Goal: Communication & Community: Answer question/provide support

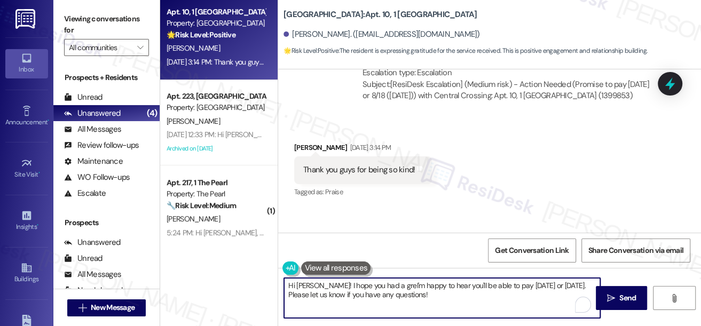
scroll to position [4184, 0]
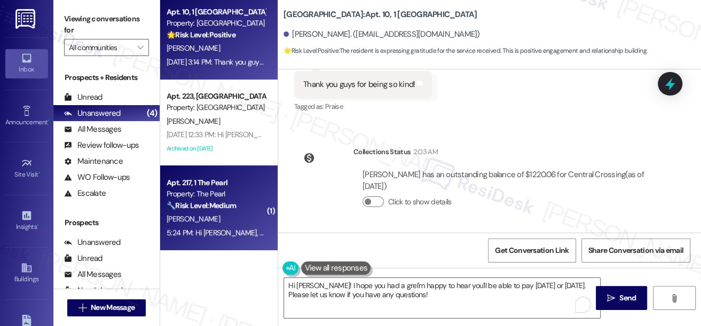
click at [236, 207] on strong "🔧 Risk Level: Medium" at bounding box center [201, 206] width 69 height 10
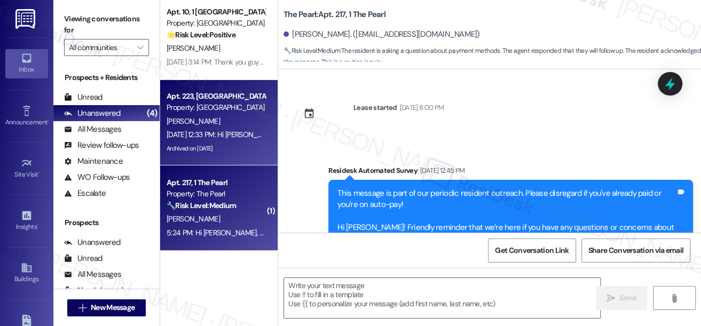
scroll to position [13104, 0]
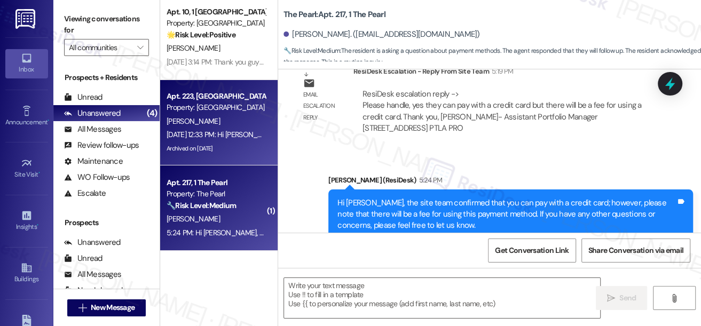
type textarea "Fetching suggested responses. Please feel free to read through the conversation…"
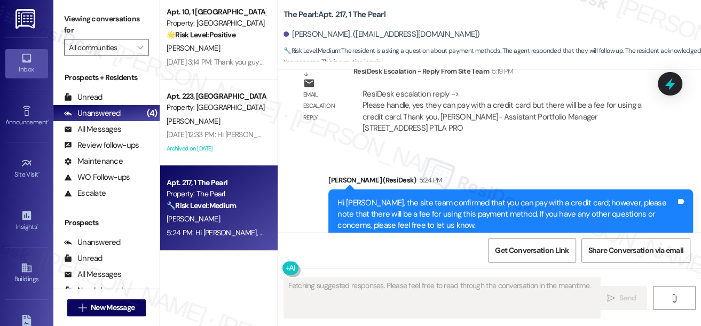
scroll to position [1, 0]
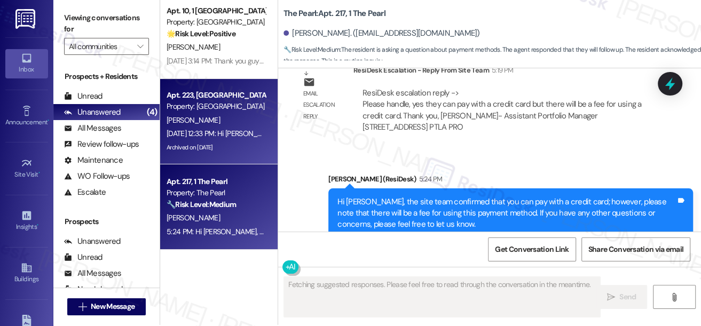
click at [235, 129] on div "[DATE] 12:33 PM: Hi [PERSON_NAME] and [PERSON_NAME], how are you? A friendly re…" at bounding box center [615, 134] width 896 height 10
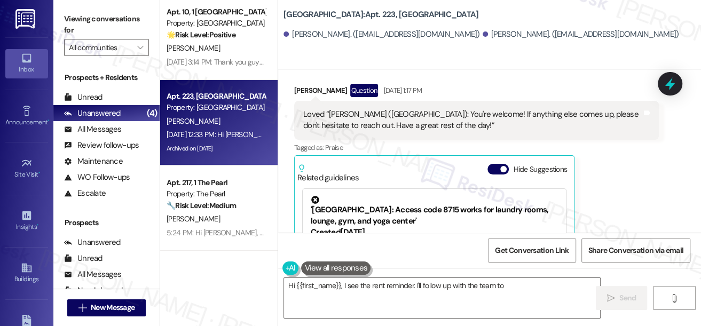
scroll to position [3581, 0]
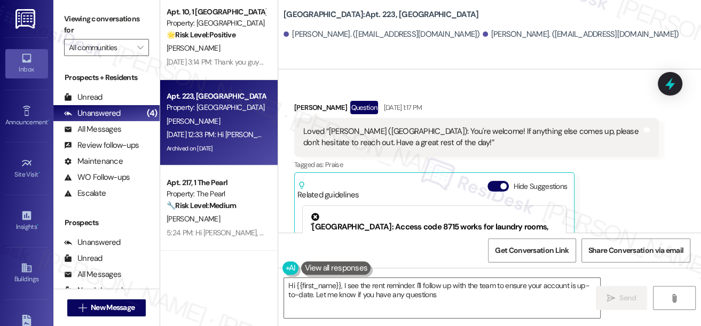
type textarea "Hi {{first_name}}, I see the rent reminder. I'll follow up with the team to ens…"
click at [347, 118] on div "Loved “[PERSON_NAME] ([GEOGRAPHIC_DATA]): You're welcome! If anything else come…" at bounding box center [476, 137] width 365 height 39
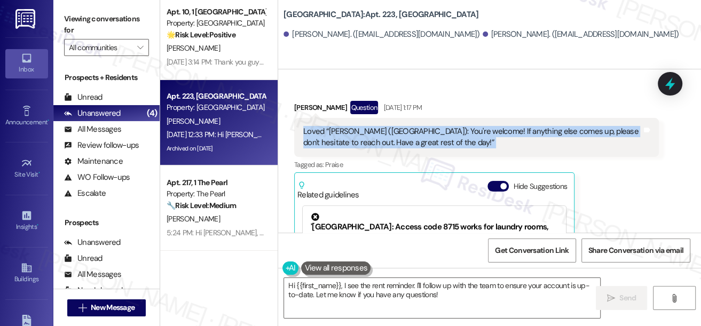
click at [347, 118] on div "Loved “[PERSON_NAME] ([GEOGRAPHIC_DATA]): You're welcome! If anything else come…" at bounding box center [476, 137] width 365 height 39
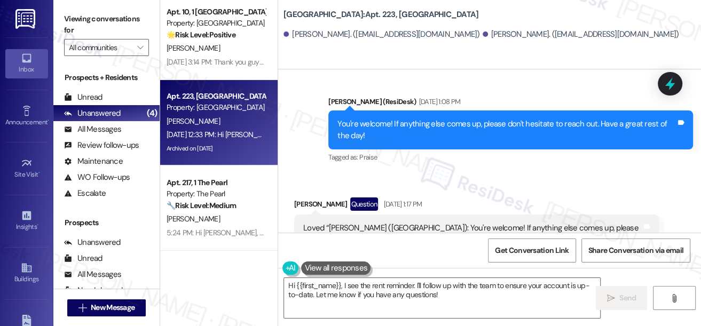
click at [502, 119] on div "You're welcome! If anything else comes up, please don't hesitate to reach out. …" at bounding box center [506, 130] width 339 height 23
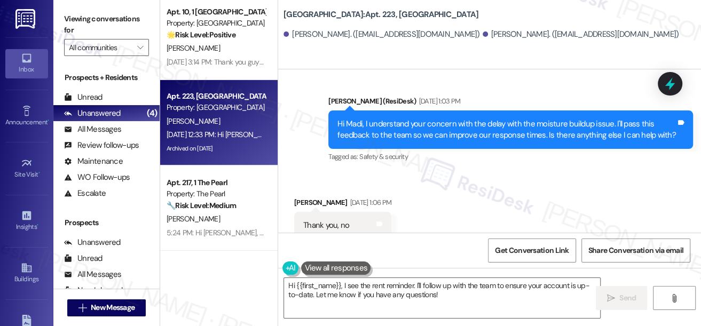
scroll to position [3241, 0]
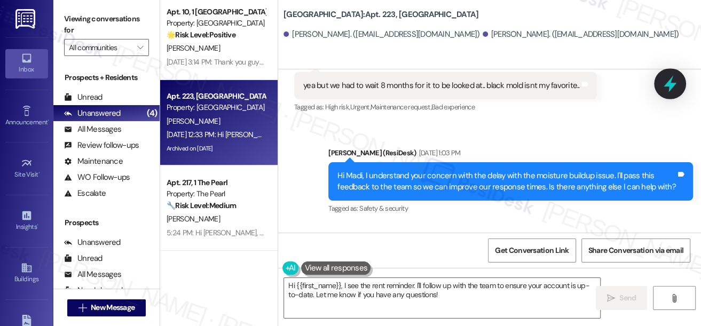
click at [669, 87] on icon at bounding box center [670, 84] width 18 height 18
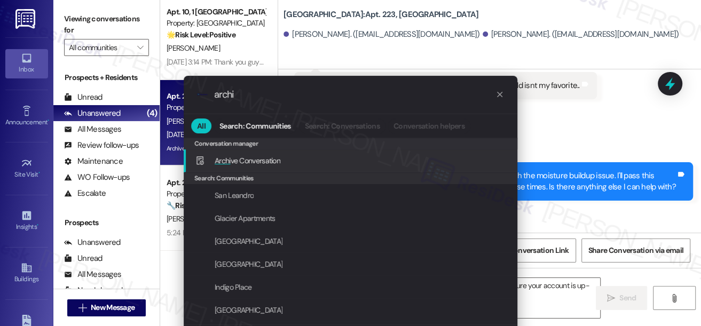
type input "archi"
click at [240, 156] on span "Archi ve Conversation" at bounding box center [248, 161] width 66 height 10
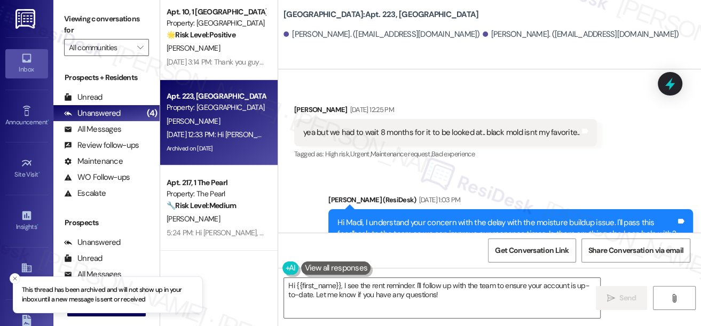
scroll to position [3144, 0]
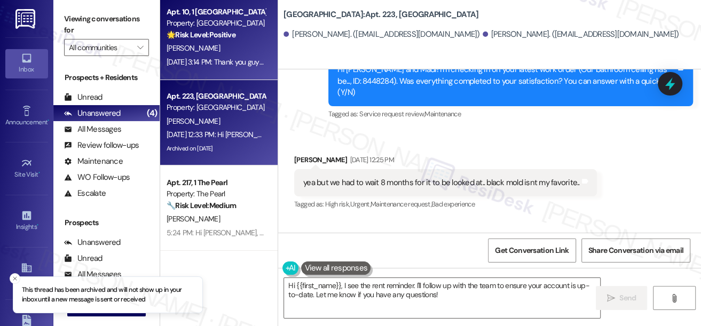
click at [226, 57] on div "[DATE] 3:14 PM: Thank you guys for being so kind! [DATE] 3:14 PM: Thank you guy…" at bounding box center [242, 62] width 151 height 10
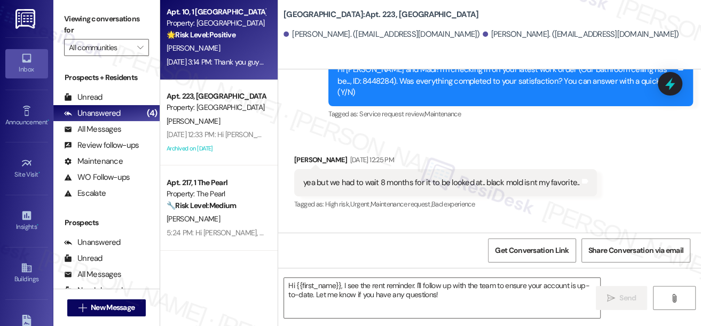
type textarea "Fetching suggested responses. Please feel free to read through the conversation…"
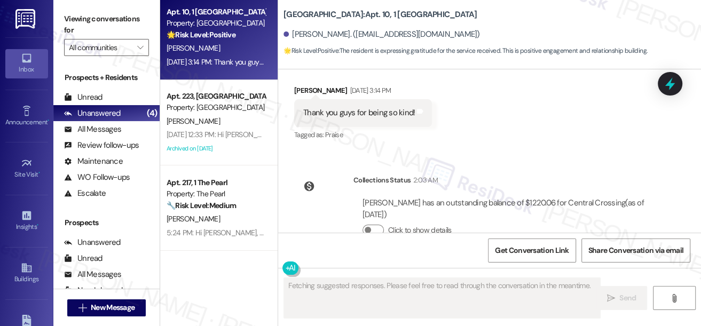
scroll to position [4184, 0]
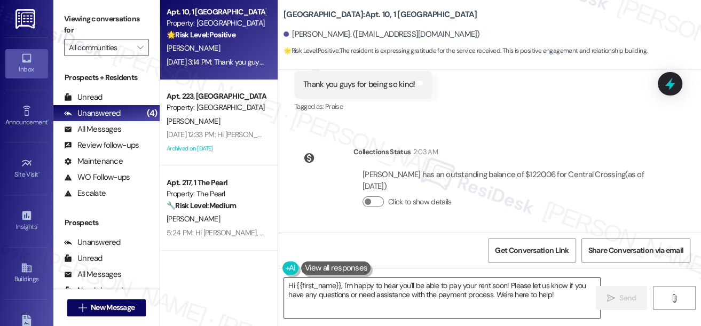
click at [424, 281] on textarea "Hi {{first_name}}, I'm happy to hear you'll be able to pay your rent soon! Plea…" at bounding box center [442, 298] width 316 height 40
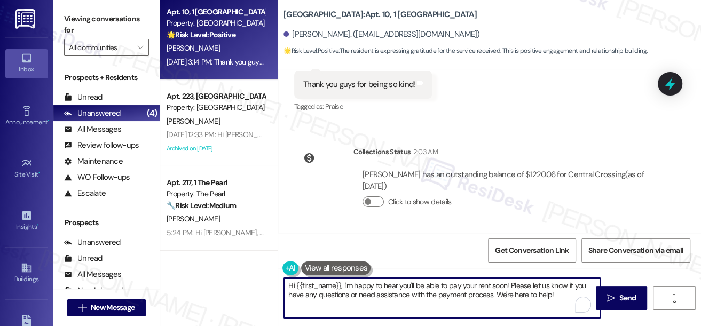
click at [424, 281] on textarea "Hi {{first_name}}, I'm happy to hear you'll be able to pay your rent soon! Plea…" at bounding box center [442, 298] width 316 height 40
click at [493, 292] on textarea "Hi {{first_name}}, I'm happy to hear you'll be able to pay your rent soon! Plea…" at bounding box center [442, 298] width 316 height 40
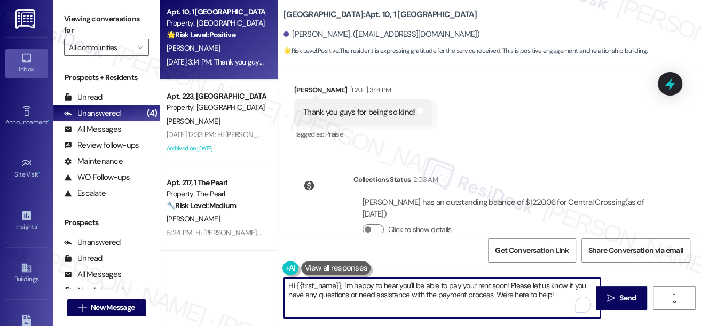
scroll to position [4087, 0]
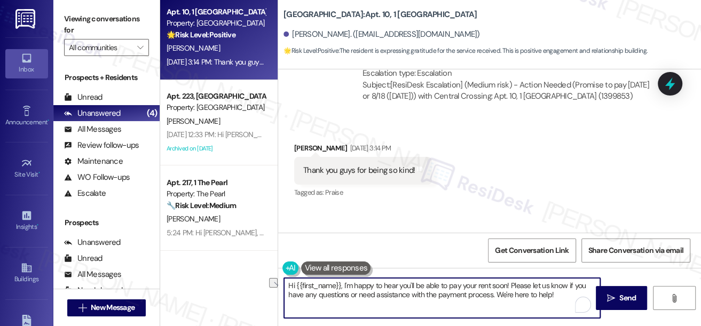
drag, startPoint x: 510, startPoint y: 284, endPoint x: 346, endPoint y: 284, distance: 164.5
click at [346, 284] on textarea "Hi {{first_name}}, I'm happy to hear you'll be able to pay your rent soon! Plea…" at bounding box center [442, 298] width 316 height 40
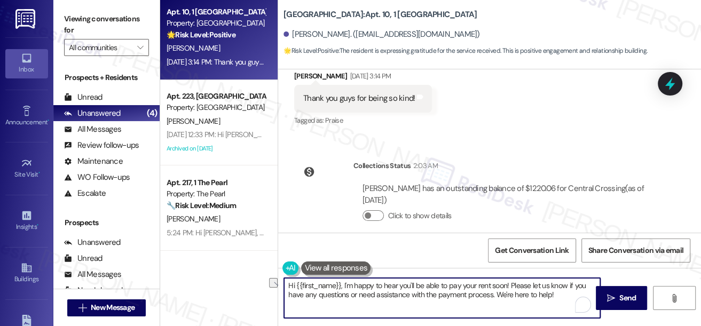
scroll to position [4184, 0]
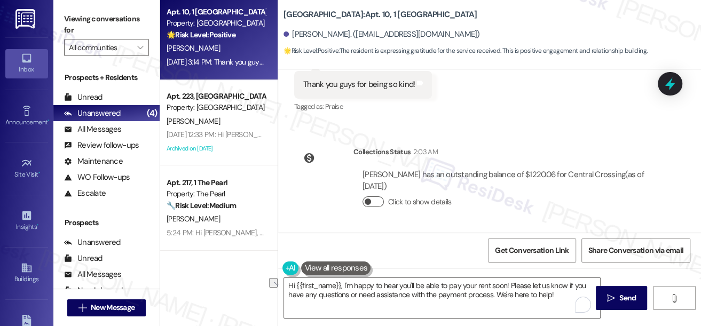
click at [364, 200] on button "Click to show details" at bounding box center [373, 201] width 21 height 11
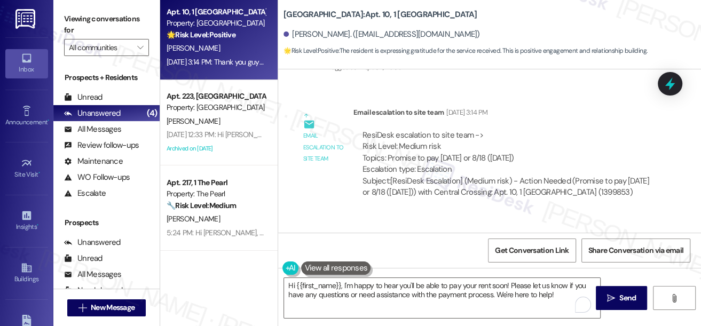
scroll to position [3990, 0]
drag, startPoint x: 446, startPoint y: 159, endPoint x: 382, endPoint y: 146, distance: 65.8
click at [382, 146] on div "ResiDesk escalation to site team -> Risk Level: Medium risk Topics: Promise to …" at bounding box center [506, 154] width 287 height 46
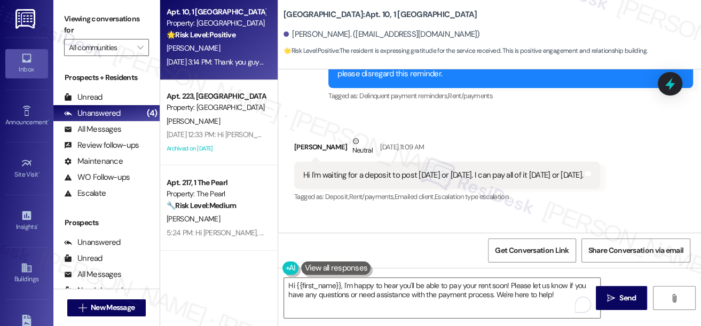
scroll to position [3699, 0]
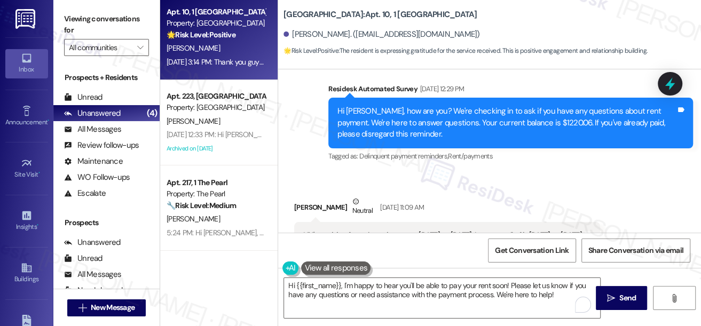
click at [534, 135] on div "Hi [PERSON_NAME], how are you? We're checking in to ask if you have any questio…" at bounding box center [506, 123] width 339 height 34
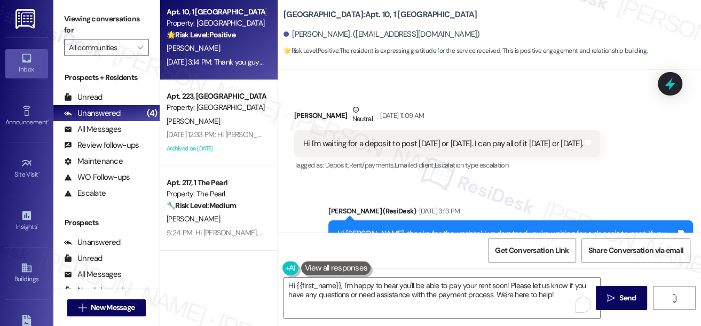
scroll to position [3796, 0]
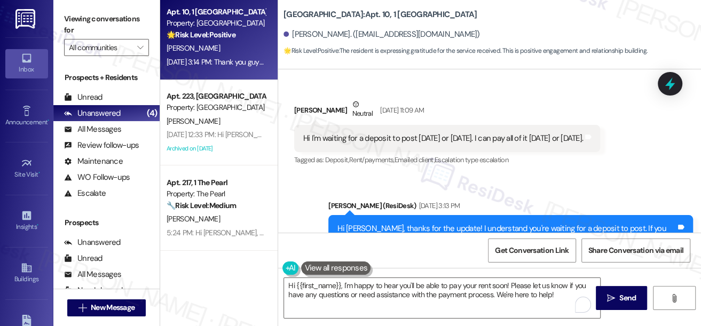
click at [366, 144] on div "Hi I'm waiting for a deposit to post [DATE] or [DATE]. I can pay all of it [DAT…" at bounding box center [443, 138] width 280 height 11
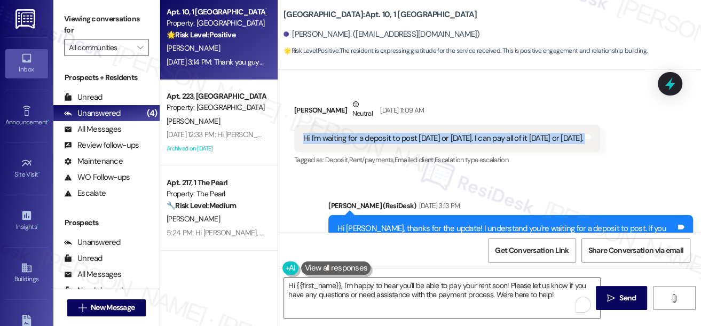
click at [366, 144] on div "Hi I'm waiting for a deposit to post [DATE] or [DATE]. I can pay all of it [DAT…" at bounding box center [443, 138] width 280 height 11
click at [526, 144] on div "Hi I'm waiting for a deposit to post [DATE] or [DATE]. I can pay all of it [DAT…" at bounding box center [443, 138] width 280 height 11
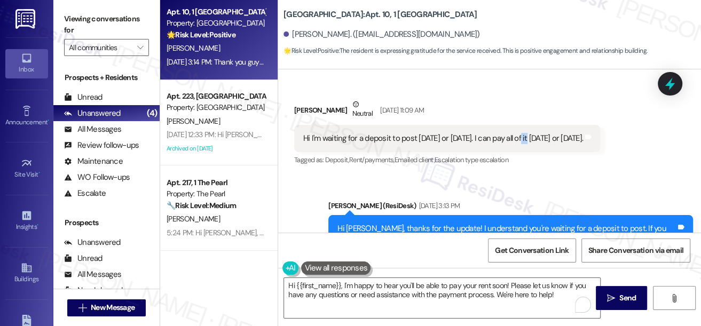
click at [526, 144] on div "Hi I'm waiting for a deposit to post [DATE] or [DATE]. I can pay all of it [DAT…" at bounding box center [443, 138] width 280 height 11
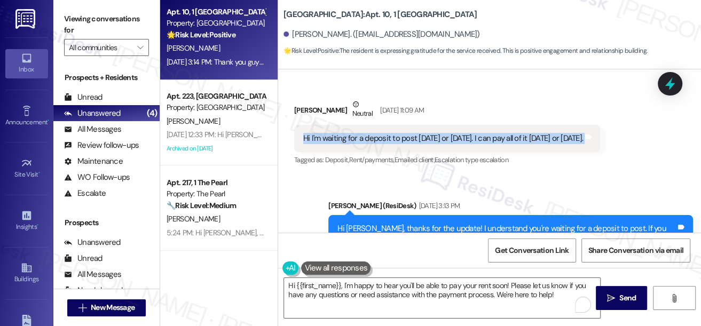
click at [526, 144] on div "Hi I'm waiting for a deposit to post [DATE] or [DATE]. I can pay all of it [DAT…" at bounding box center [443, 138] width 280 height 11
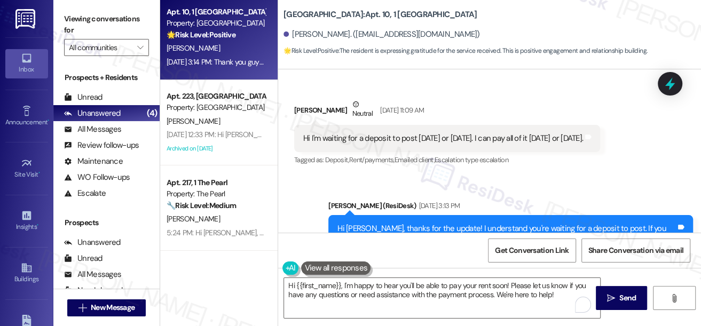
click at [554, 176] on div "Received via SMS [PERSON_NAME] Neutral [DATE] 11:09 AM Hi I'm waiting for a dep…" at bounding box center [447, 133] width 322 height 85
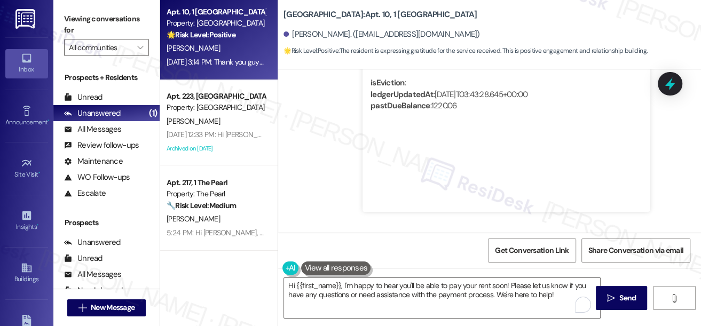
scroll to position [4344, 0]
click at [383, 283] on textarea "Hi {{first_name}}, I'm happy to hear you'll be able to pay your rent soon! Plea…" at bounding box center [442, 298] width 316 height 40
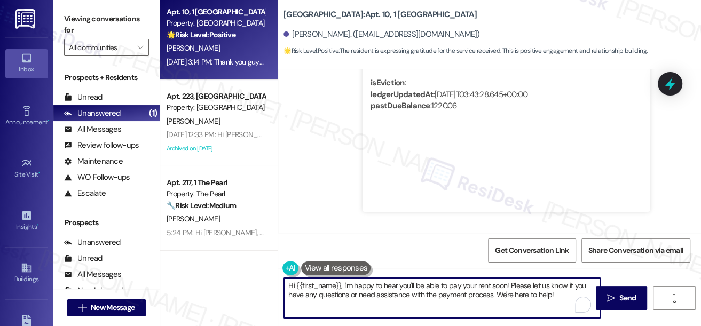
click at [383, 283] on textarea "Hi {{first_name}}, I'm happy to hear you'll be able to pay your rent soon! Plea…" at bounding box center [442, 298] width 316 height 40
click at [406, 287] on textarea "Hi {{first_name}}, I'm happy to hear you'll be able to pay your rent soon! Plea…" at bounding box center [442, 298] width 316 height 40
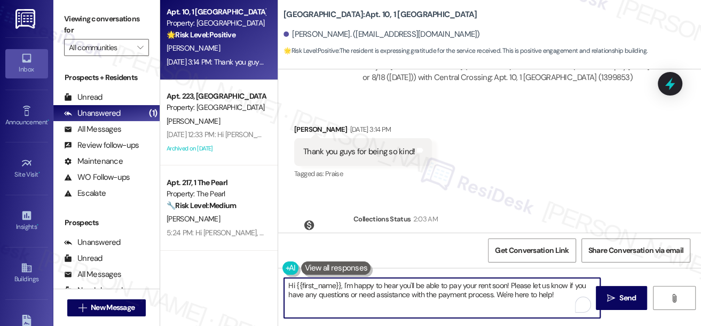
scroll to position [4102, 0]
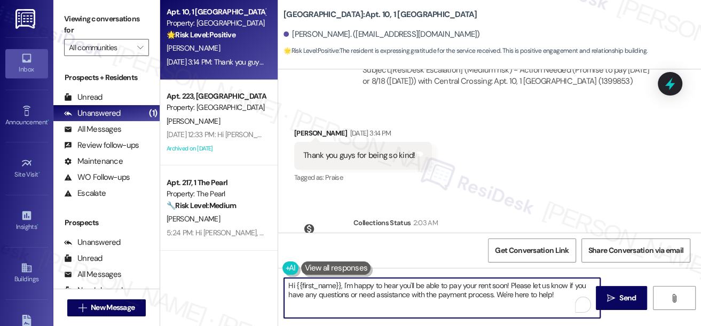
click at [349, 161] on div "Thank you guys for being so kind!" at bounding box center [359, 155] width 112 height 11
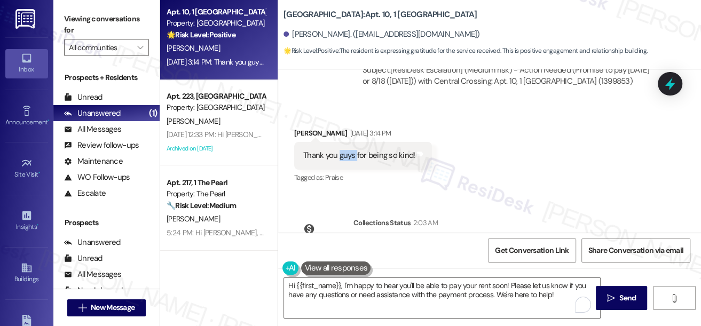
click at [349, 161] on div "Thank you guys for being so kind!" at bounding box center [359, 155] width 112 height 11
click at [346, 284] on textarea "Hi {{first_name}}, I'm happy to hear you'll be able to pay your rent soon! Plea…" at bounding box center [442, 298] width 316 height 40
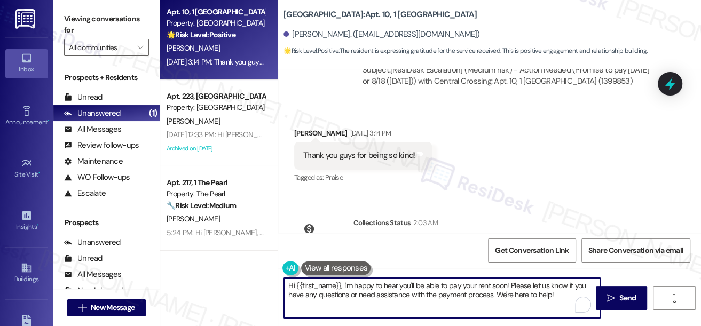
click at [346, 284] on textarea "Hi {{first_name}}, I'm happy to hear you'll be able to pay your rent soon! Plea…" at bounding box center [442, 298] width 316 height 40
click at [413, 282] on textarea "Hi {{first_name}}, I'm happy to hear you'll be able to pay your rent soon! Plea…" at bounding box center [442, 298] width 316 height 40
drag, startPoint x: 475, startPoint y: 286, endPoint x: 509, endPoint y: 289, distance: 34.4
click at [509, 289] on textarea "Hi {{first_name}}, I'm happy to hear you'll be able to pay your rent soon! Plea…" at bounding box center [442, 298] width 316 height 40
click at [467, 290] on textarea "Hi {{first_name}}, I'm happy to hear you'll be able to pay your rent soon! Plea…" at bounding box center [442, 298] width 316 height 40
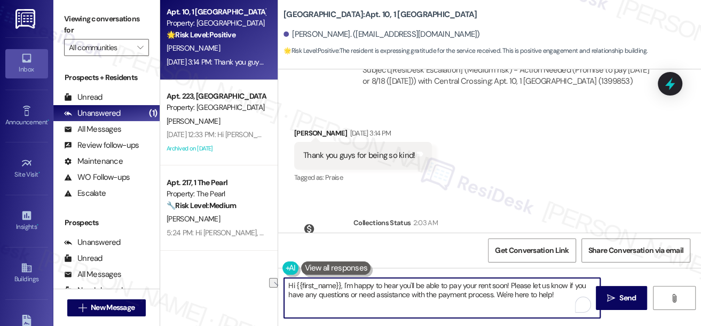
click at [467, 290] on textarea "Hi {{first_name}}, I'm happy to hear you'll be able to pay your rent soon! Plea…" at bounding box center [442, 298] width 316 height 40
click at [564, 296] on textarea "Hi {{first_name}}, I'm happy to hear you'll be able to pay your rent soon! Plea…" at bounding box center [442, 298] width 316 height 40
click at [566, 294] on textarea "Hi {{first_name}}, I'm happy to hear you'll be able to pay your rent soon! Plea…" at bounding box center [442, 298] width 316 height 40
click at [477, 293] on textarea "Hi {{first_name}}, I'm happy to hear you'll be able to pay your rent soon! Plea…" at bounding box center [442, 298] width 316 height 40
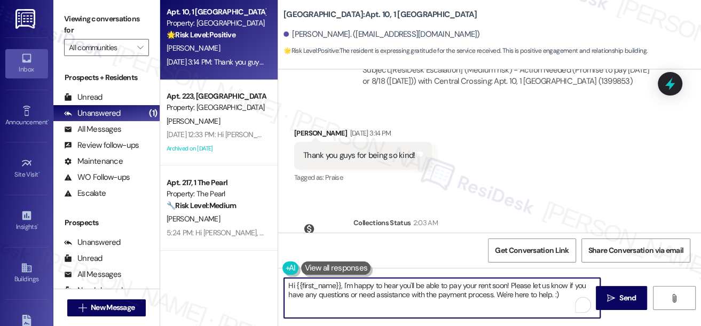
click at [477, 293] on textarea "Hi {{first_name}}, I'm happy to hear you'll be able to pay your rent soon! Plea…" at bounding box center [442, 298] width 316 height 40
click at [478, 293] on textarea "Hi {{first_name}}, I'm happy to hear you'll be able to pay your rent soon! Plea…" at bounding box center [442, 298] width 316 height 40
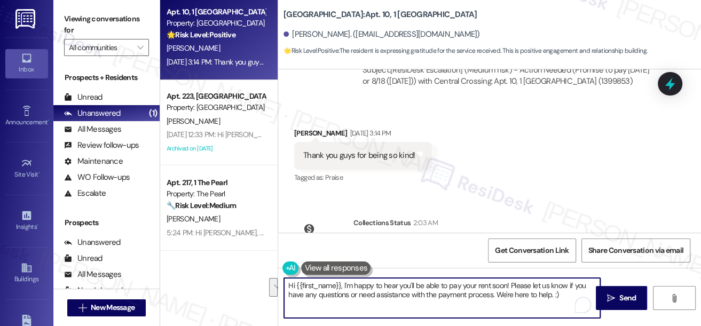
click at [406, 289] on textarea "Hi {{first_name}}, I'm happy to hear you'll be able to pay your rent soon! Plea…" at bounding box center [442, 298] width 316 height 40
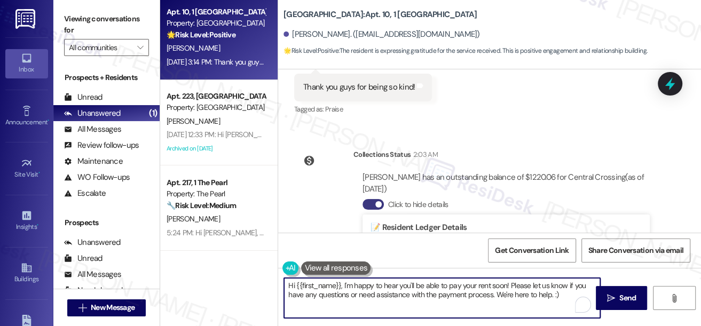
scroll to position [4199, 0]
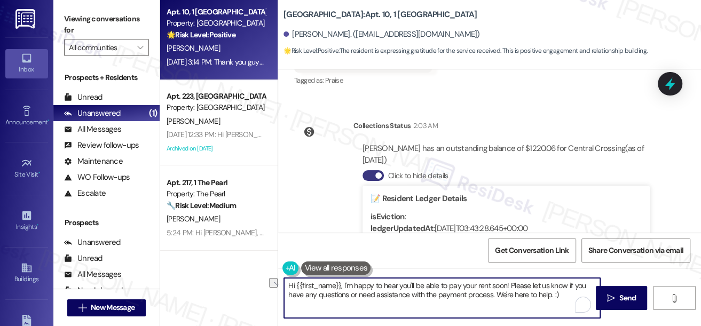
drag, startPoint x: 342, startPoint y: 286, endPoint x: 505, endPoint y: 280, distance: 163.0
click at [505, 280] on textarea "Hi {{first_name}}, I'm happy to hear you'll be able to pay your rent soon! Plea…" at bounding box center [442, 298] width 316 height 40
click at [478, 298] on textarea "Hi {{first_name}}, you're welcome! Please let us know if you have any questions…" at bounding box center [442, 298] width 316 height 40
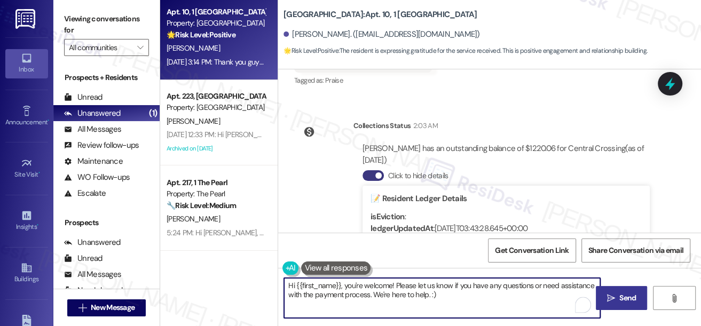
type textarea "Hi {{first_name}}, you're welcome! Please let us know if you have any questions…"
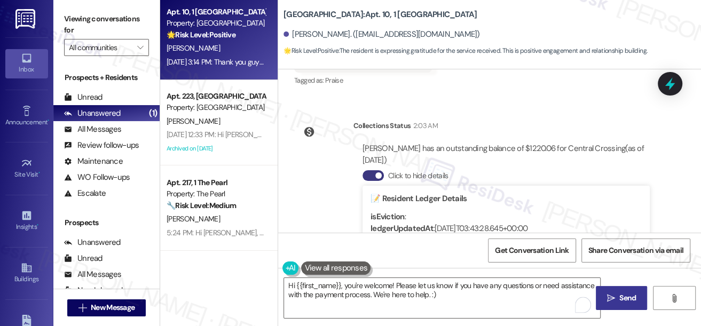
click at [617, 297] on span "Send" at bounding box center [627, 298] width 21 height 11
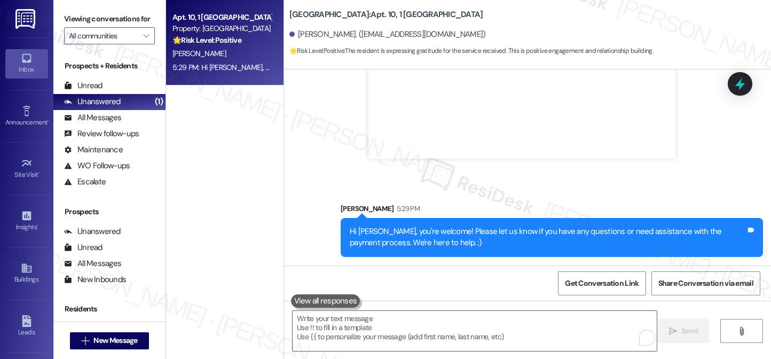
scroll to position [4272, 0]
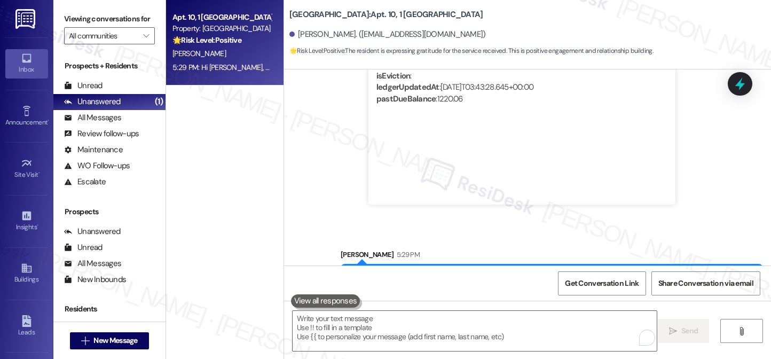
click at [407, 272] on div "Hi [PERSON_NAME], you're welcome! Please let us know if you have any questions …" at bounding box center [548, 283] width 396 height 23
click at [93, 123] on div "All Messages" at bounding box center [92, 117] width 57 height 11
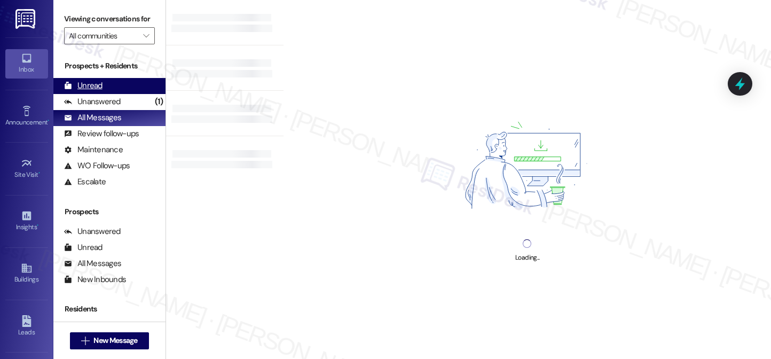
click at [109, 94] on div "Unread (0)" at bounding box center [109, 86] width 112 height 16
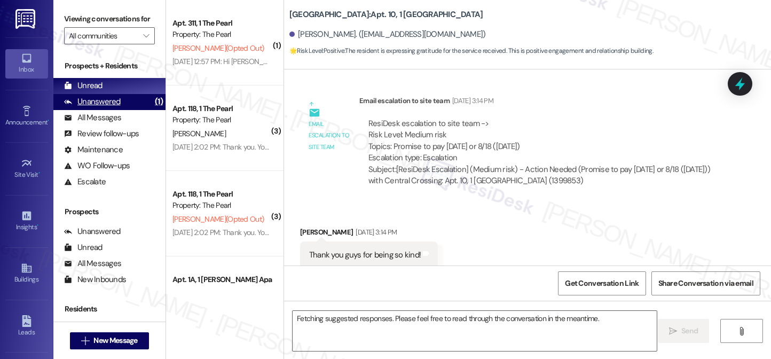
scroll to position [3927, 0]
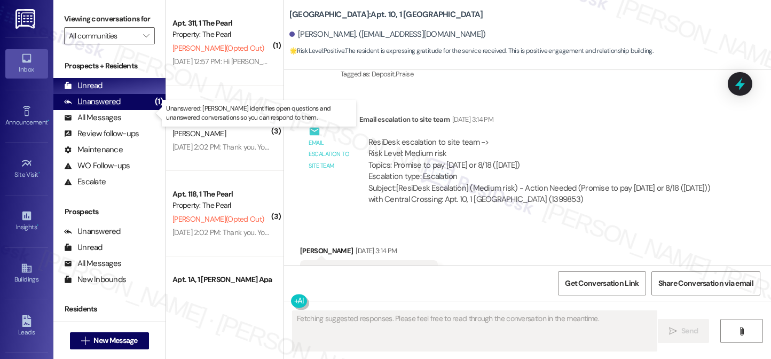
click at [114, 107] on div "Unanswered" at bounding box center [92, 101] width 57 height 11
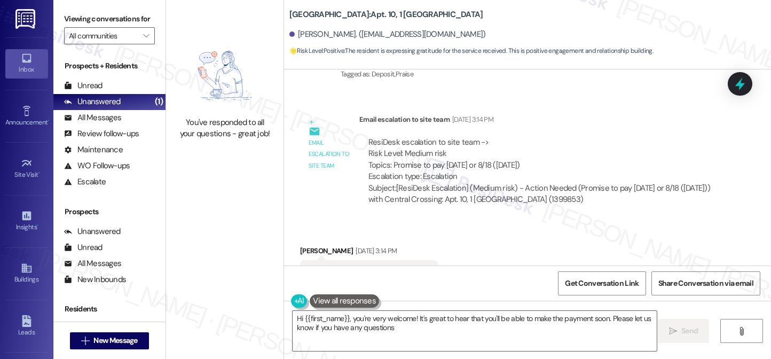
type textarea "Hi {{first_name}}, you're very welcome! It's great to hear that you'll be able …"
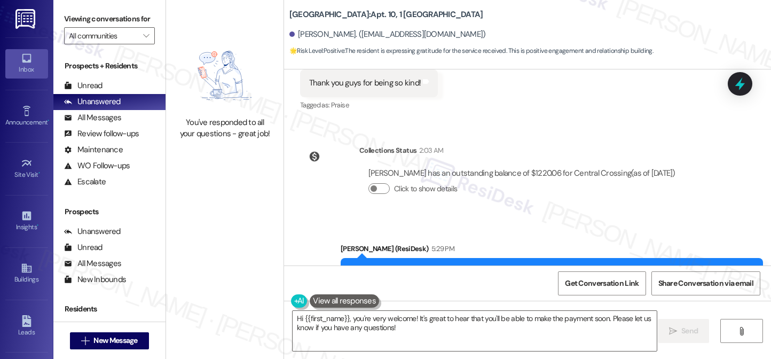
scroll to position [4126, 0]
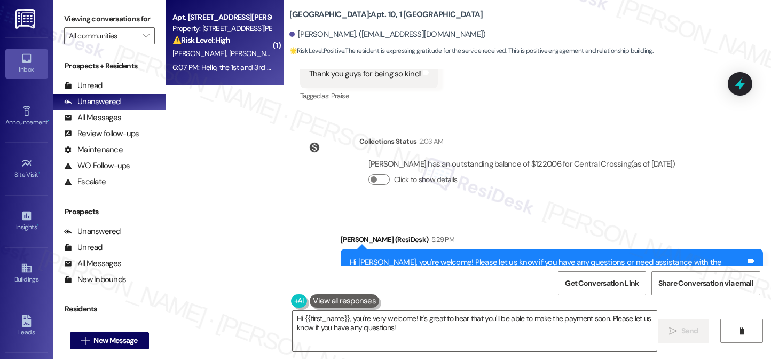
click at [247, 59] on div "[PERSON_NAME] [PERSON_NAME] [PERSON_NAME] [PERSON_NAME] [PERSON_NAME]" at bounding box center [221, 53] width 101 height 13
type textarea "Fetching suggested responses. Please feel free to read through the conversation…"
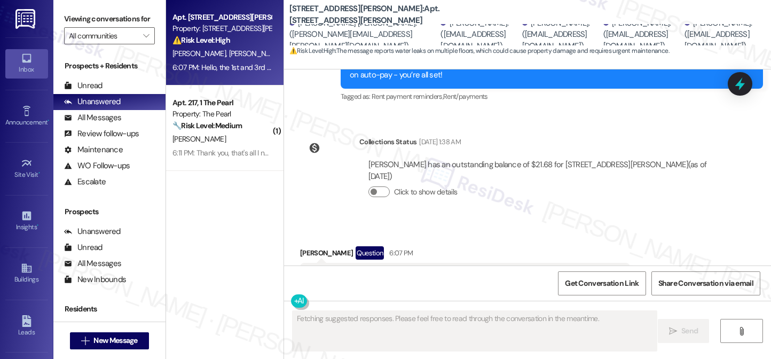
scroll to position [8341, 0]
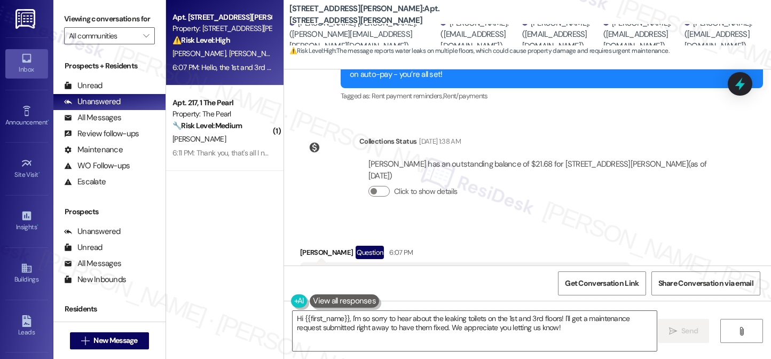
click at [306, 246] on div "[PERSON_NAME] Question 6:07 PM" at bounding box center [465, 254] width 330 height 17
copy div "Marciano"
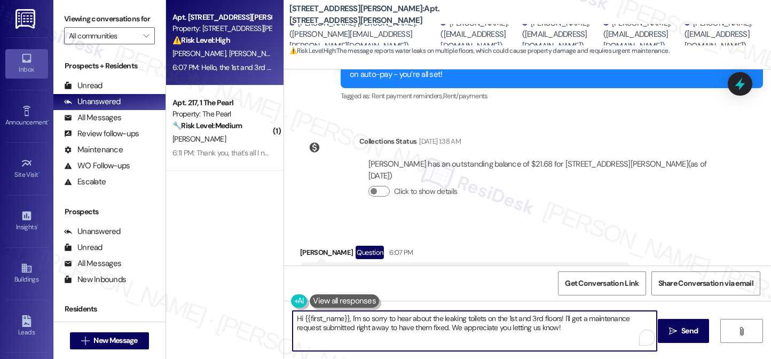
drag, startPoint x: 301, startPoint y: 320, endPoint x: 344, endPoint y: 312, distance: 44.0
click at [344, 312] on textarea "Hi {{first_name}}, I'm so sorry to hear about the leaking toilets on the 1st an…" at bounding box center [475, 331] width 364 height 40
paste textarea "Marciano"
click at [343, 312] on textarea "Hi [PERSON_NAME], I'm so sorry to hear about the leaking toilets on the 1st and…" at bounding box center [475, 331] width 364 height 40
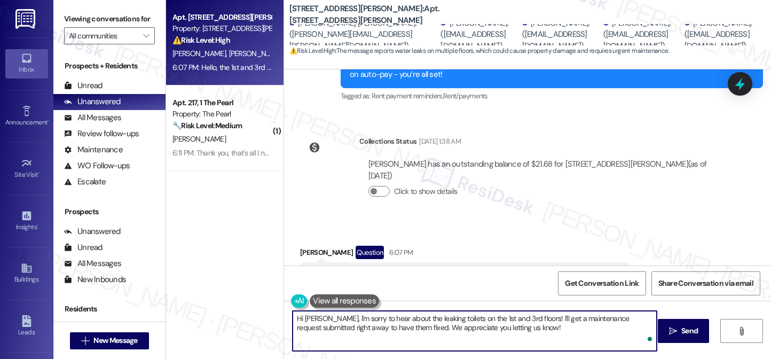
click at [447, 270] on div "Hello, the 1st and 3rd floor toilets are leaking. Can you please send someone t…" at bounding box center [461, 275] width 304 height 11
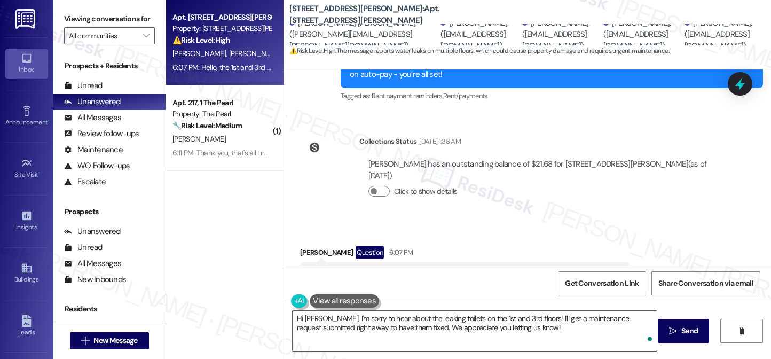
click at [447, 270] on div "Hello, the 1st and 3rd floor toilets are leaking. Can you please send someone t…" at bounding box center [461, 275] width 304 height 11
copy div "Hello, the 1st and 3rd floor toilets are leaking. Can you please send someone t…"
click at [85, 19] on label "Viewing conversations for" at bounding box center [109, 19] width 91 height 17
click at [559, 326] on textarea "Hi [PERSON_NAME], I'm sorry to hear about the leaking toilets on the 1st and 3r…" at bounding box center [475, 331] width 364 height 40
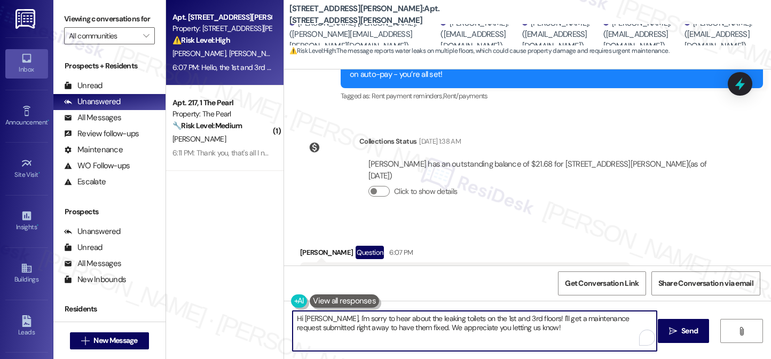
drag, startPoint x: 556, startPoint y: 323, endPoint x: 449, endPoint y: 332, distance: 107.7
click at [444, 326] on textarea "Hi [PERSON_NAME], I'm sorry to hear about the leaking toilets on the 1st and 3r…" at bounding box center [475, 331] width 364 height 40
click at [493, 326] on textarea "Hi [PERSON_NAME], I'm sorry to hear about the leaking toilets on the 1st and 3r…" at bounding box center [475, 331] width 364 height 40
drag, startPoint x: 549, startPoint y: 328, endPoint x: 490, endPoint y: 328, distance: 58.7
click at [490, 326] on textarea "Hi [PERSON_NAME], I'm sorry to hear about the leaking toilets on the 1st and 3r…" at bounding box center [475, 331] width 364 height 40
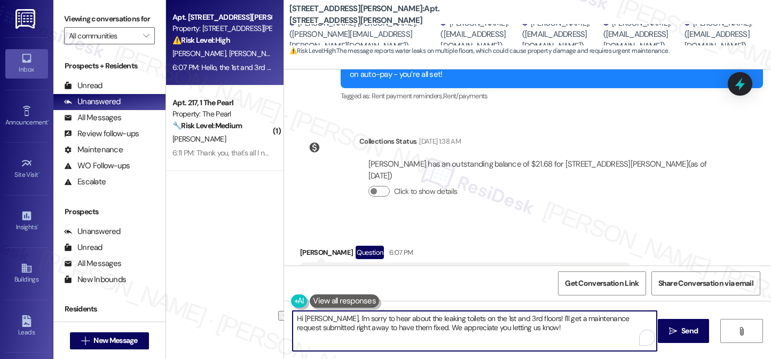
click at [495, 326] on textarea "Hi [PERSON_NAME], I'm sorry to hear about the leaking toilets on the 1st and 3r…" at bounding box center [475, 331] width 364 height 40
drag, startPoint x: 553, startPoint y: 329, endPoint x: 421, endPoint y: 332, distance: 131.9
click at [421, 326] on textarea "Hi [PERSON_NAME], I'm sorry to hear about the leaking toilets on the 1st and 3r…" at bounding box center [475, 331] width 364 height 40
click at [529, 238] on div "Received via SMS [PERSON_NAME] Question 6:07 PM Hello, the 1st and 3rd floor to…" at bounding box center [465, 276] width 346 height 76
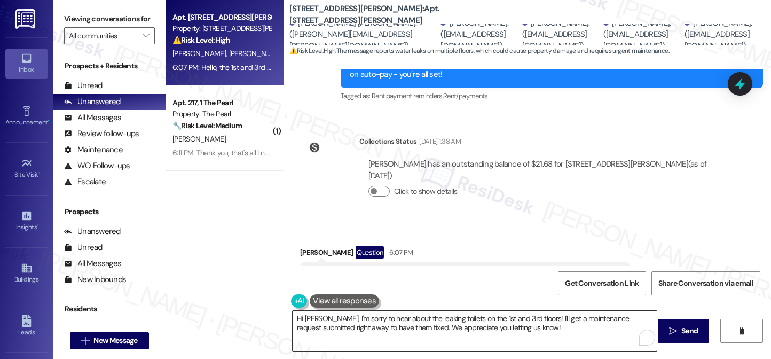
click at [505, 321] on textarea "Hi [PERSON_NAME], I'm sorry to hear about the leaking toilets on the 1st and 3r…" at bounding box center [475, 331] width 364 height 40
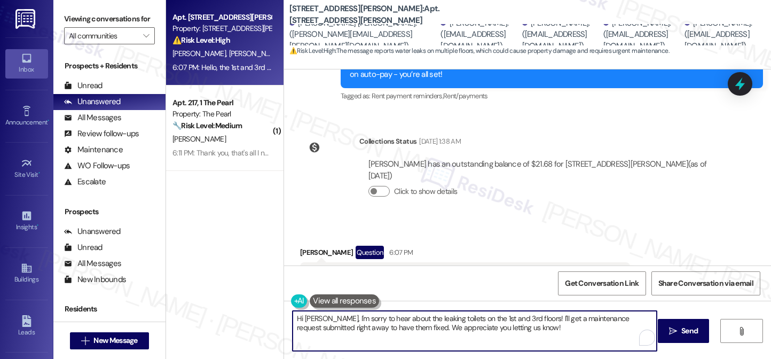
click at [505, 321] on textarea "Hi [PERSON_NAME], I'm sorry to hear about the leaking toilets on the 1st and 3r…" at bounding box center [475, 331] width 364 height 40
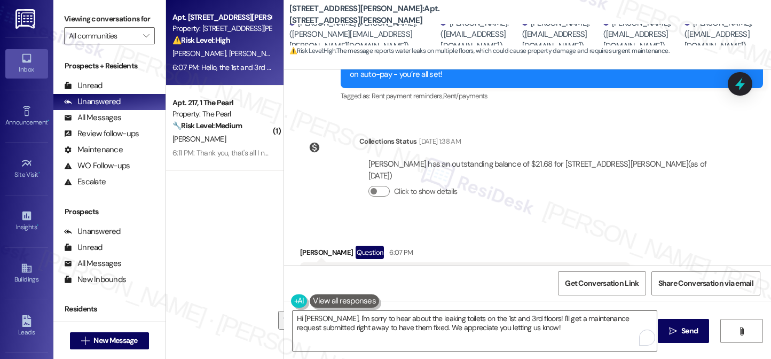
click at [442, 290] on div "Tagged as: Plumbing/water , Click to highlight conversations about Plumbing/wat…" at bounding box center [465, 297] width 330 height 15
click at [450, 270] on div "Hello, the 1st and 3rd floor toilets are leaking. Can you please send someone t…" at bounding box center [461, 275] width 304 height 11
copy div "Hello, the 1st and 3rd floor toilets are leaking. Can you please send someone t…"
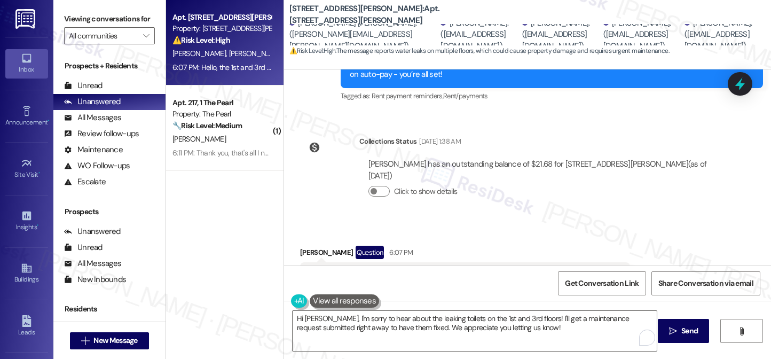
drag, startPoint x: 77, startPoint y: 22, endPoint x: 96, endPoint y: 19, distance: 19.5
click at [77, 22] on label "Viewing conversations for" at bounding box center [109, 19] width 91 height 17
drag, startPoint x: 83, startPoint y: 23, endPoint x: 95, endPoint y: 23, distance: 11.8
click at [83, 23] on label "Viewing conversations for" at bounding box center [109, 19] width 91 height 17
click at [69, 19] on label "Viewing conversations for" at bounding box center [109, 19] width 91 height 17
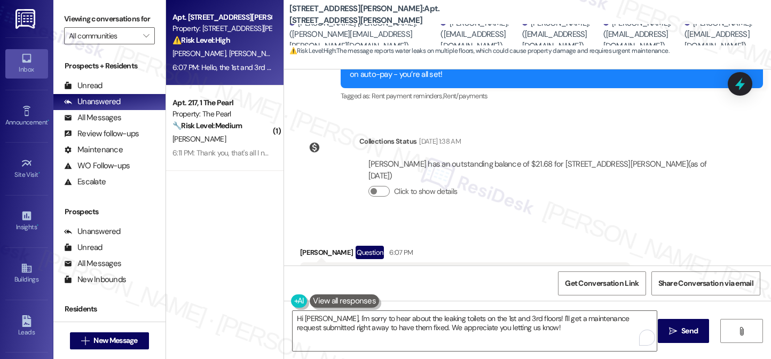
click at [525, 262] on div "Hello, the 1st and 3rd floor toilets are leaking. Can you please send someone t…" at bounding box center [465, 275] width 330 height 27
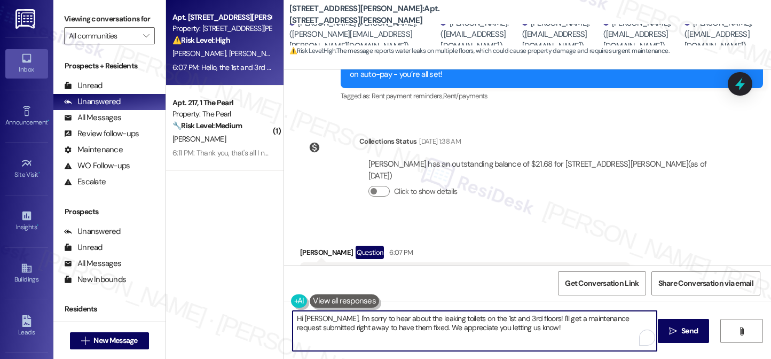
click at [402, 314] on textarea "Hi [PERSON_NAME], I'm sorry to hear about the leaking toilets on the 1st and 3r…" at bounding box center [475, 331] width 364 height 40
click at [401, 313] on textarea "Hi [PERSON_NAME], I'm sorry to hear about the leaking toilets on the 1st and 3r…" at bounding box center [475, 331] width 364 height 40
click at [394, 326] on textarea "Hi [PERSON_NAME], I'm sorry to hear about the leaking toilets on the 1st and 3r…" at bounding box center [475, 331] width 364 height 40
click at [369, 326] on textarea "Hi [PERSON_NAME], I'm sorry to hear about the leaking toilets on the 1st and 3r…" at bounding box center [475, 331] width 364 height 40
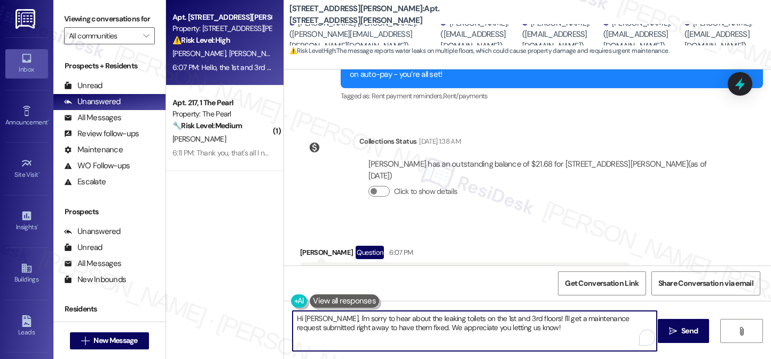
click at [491, 320] on textarea "Hi [PERSON_NAME], I'm sorry to hear about the leaking toilets on the 1st and 3r…" at bounding box center [475, 331] width 364 height 40
click at [563, 326] on textarea "Hi [PERSON_NAME], I'm sorry to hear about the leaking toilets on the 1st and 3r…" at bounding box center [475, 331] width 364 height 40
drag, startPoint x: 563, startPoint y: 335, endPoint x: 382, endPoint y: 321, distance: 181.0
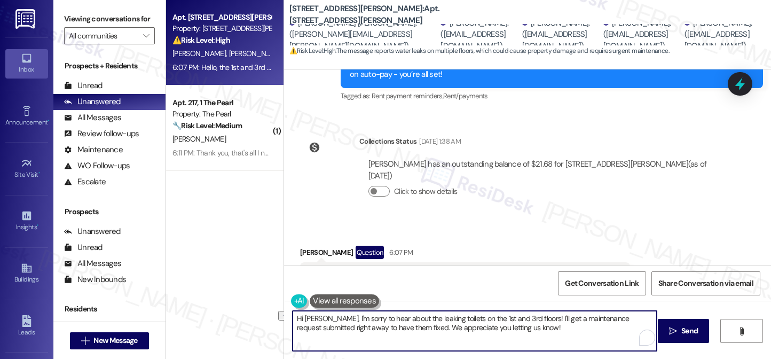
click at [382, 321] on textarea "Hi [PERSON_NAME], I'm sorry to hear about the leaking toilets on the 1st and 3r…" at bounding box center [475, 331] width 364 height 40
click at [491, 326] on textarea "Hi [PERSON_NAME], I'm sorry to hear about the leaking toilets on the 1st and 3r…" at bounding box center [475, 331] width 364 height 40
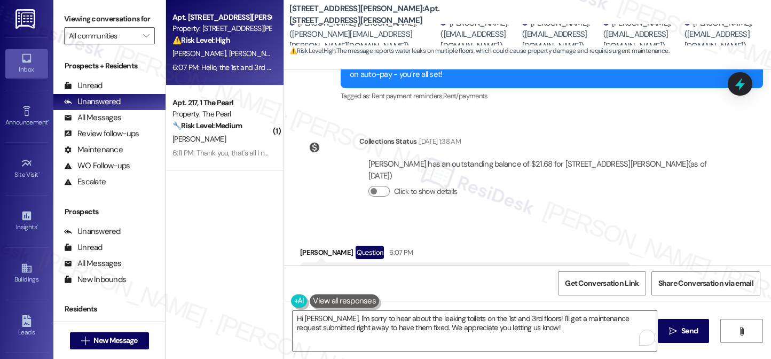
click at [78, 19] on label "Viewing conversations for" at bounding box center [109, 19] width 91 height 17
click at [442, 270] on div "Hello, the 1st and 3rd floor toilets are leaking. Can you please send someone t…" at bounding box center [461, 275] width 304 height 11
click at [62, 27] on div "Viewing conversations for All communities " at bounding box center [109, 27] width 112 height 55
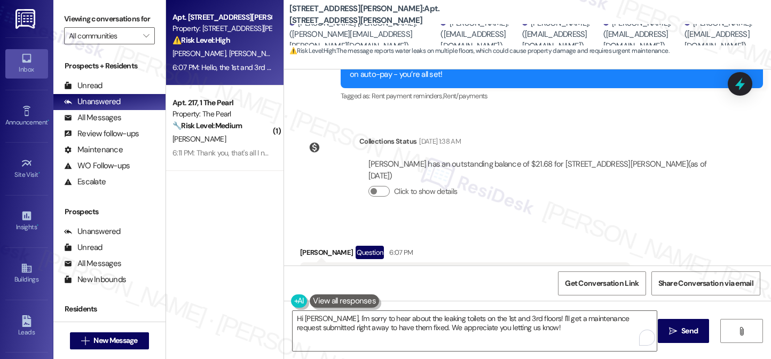
click at [72, 22] on label "Viewing conversations for" at bounding box center [109, 19] width 91 height 17
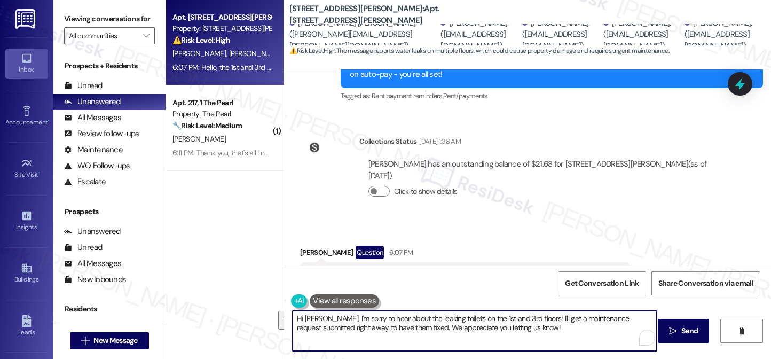
drag, startPoint x: 552, startPoint y: 331, endPoint x: 534, endPoint y: 319, distance: 21.2
click at [534, 319] on textarea "Hi [PERSON_NAME], I'm sorry to hear about the leaking toilets on the 1st and 3r…" at bounding box center [475, 331] width 364 height 40
paste textarea "Thanks for letting us know. Just to confirm, are the leaking toilets located in…"
drag, startPoint x: 550, startPoint y: 328, endPoint x: 609, endPoint y: 328, distance: 58.2
click at [609, 326] on textarea "Hi [PERSON_NAME], I'm sorry to hear about the leaking toilets on the 1st and 3r…" at bounding box center [475, 331] width 364 height 40
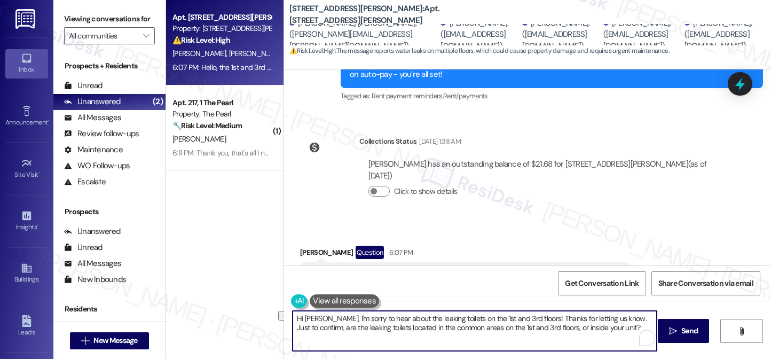
click at [581, 326] on textarea "Hi [PERSON_NAME], I'm sorry to hear about the leaking toilets on the 1st and 3r…" at bounding box center [475, 331] width 364 height 40
click at [575, 326] on textarea "Hi [PERSON_NAME], I'm sorry to hear about the leaking toilets on the 1st and 3r…" at bounding box center [475, 331] width 364 height 40
type textarea "Hi [PERSON_NAME], I'm sorry to hear about the leaking toilets on the 1st and 3r…"
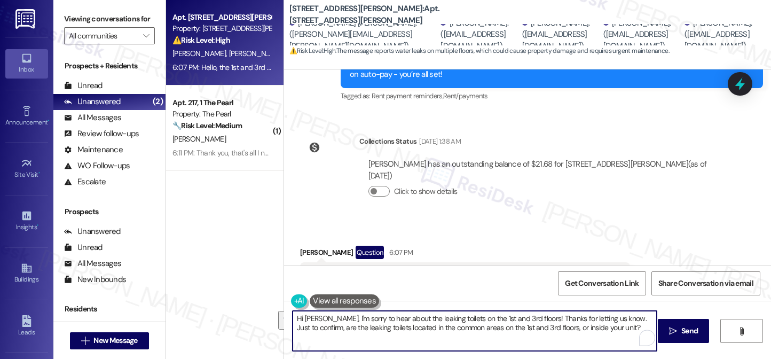
click at [531, 270] on div "Hello, the 1st and 3rd floor toilets are leaking. Can you please send someone t…" at bounding box center [461, 275] width 304 height 11
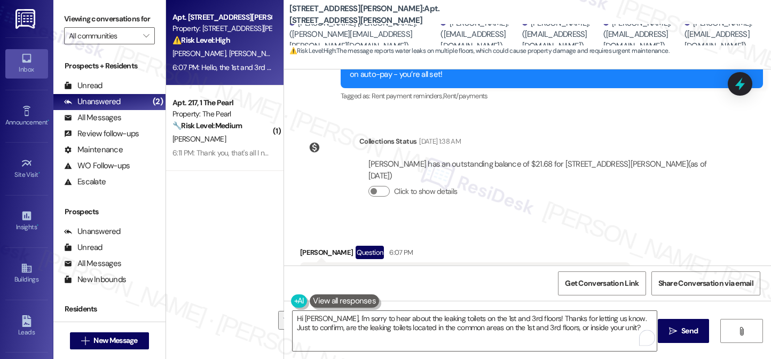
click at [531, 270] on div "Hello, the 1st and 3rd floor toilets are leaking. Can you please send someone t…" at bounding box center [461, 275] width 304 height 11
click at [556, 326] on textarea "Hi [PERSON_NAME], I'm sorry to hear about the leaking toilets on the 1st and 3r…" at bounding box center [475, 331] width 364 height 40
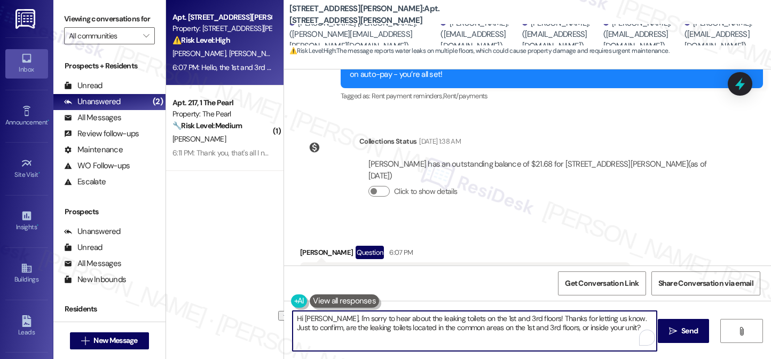
drag, startPoint x: 550, startPoint y: 329, endPoint x: 609, endPoint y: 327, distance: 58.8
click at [609, 326] on textarea "Hi [PERSON_NAME], I'm sorry to hear about the leaking toilets on the 1st and 3r…" at bounding box center [475, 331] width 364 height 40
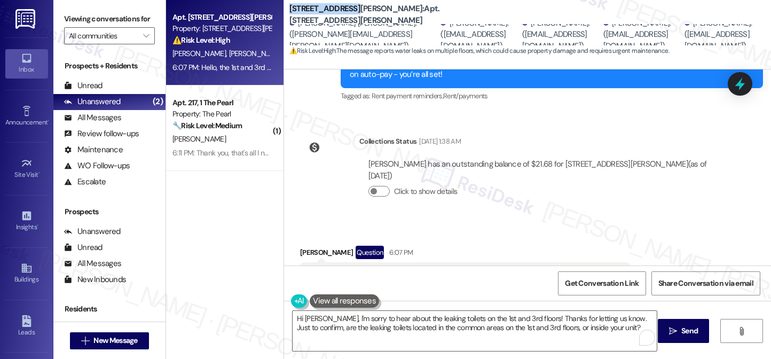
drag, startPoint x: 282, startPoint y: 14, endPoint x: 348, endPoint y: 12, distance: 65.7
click at [348, 12] on div "[STREET_ADDRESS][PERSON_NAME][PERSON_NAME]. ([PERSON_NAME][EMAIL_ADDRESS][PERSO…" at bounding box center [527, 30] width 487 height 54
click at [432, 318] on textarea "Hi [PERSON_NAME], I'm sorry to hear about the leaking toilets on the 1st and 3r…" at bounding box center [475, 331] width 364 height 40
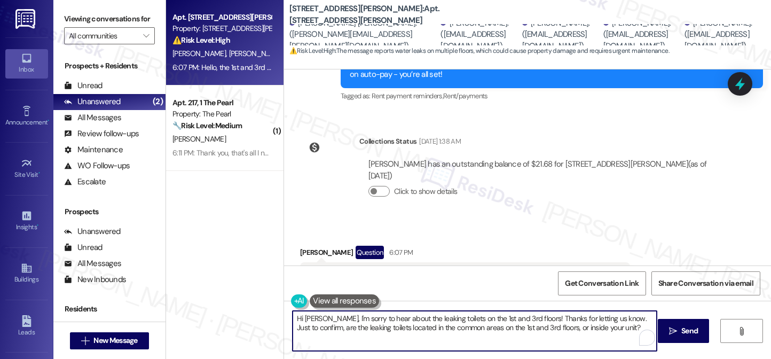
click at [432, 318] on textarea "Hi [PERSON_NAME], I'm sorry to hear about the leaking toilets on the 1st and 3r…" at bounding box center [475, 331] width 364 height 40
click at [496, 318] on textarea "Hi [PERSON_NAME], I'm sorry to hear about the leaking toilets on the 1st and 3r…" at bounding box center [475, 331] width 364 height 40
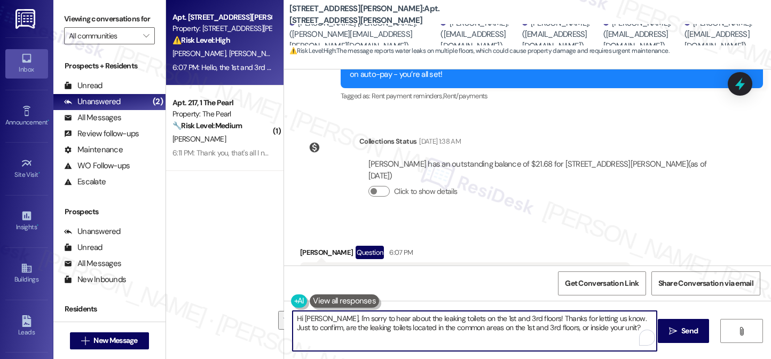
click at [402, 326] on textarea "Hi [PERSON_NAME], I'm sorry to hear about the leaking toilets on the 1st and 3r…" at bounding box center [475, 331] width 364 height 40
click at [485, 324] on textarea "Hi [PERSON_NAME], I'm sorry to hear about the leaking toilets on the 1st and 3r…" at bounding box center [475, 331] width 364 height 40
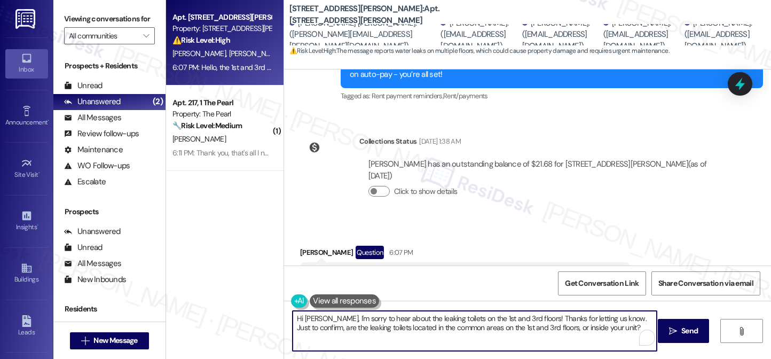
click at [485, 324] on textarea "Hi [PERSON_NAME], I'm sorry to hear about the leaking toilets on the 1st and 3r…" at bounding box center [475, 331] width 364 height 40
click at [531, 324] on textarea "Hi [PERSON_NAME], I'm sorry to hear about the leaking toilets on the 1st and 3r…" at bounding box center [475, 331] width 364 height 40
click at [612, 326] on textarea "Hi [PERSON_NAME], I'm sorry to hear about the leaking toilets on the 1st and 3r…" at bounding box center [475, 331] width 364 height 40
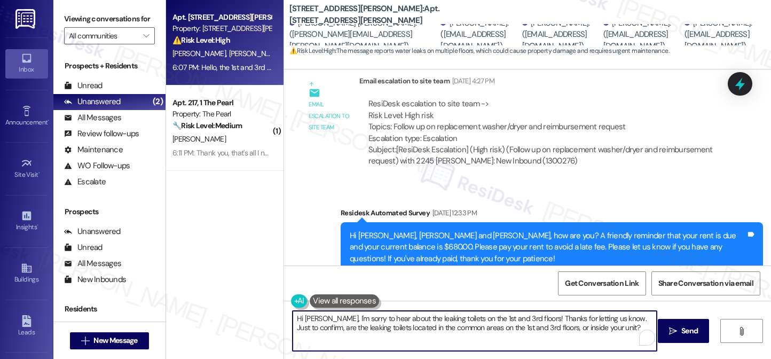
scroll to position [6312, 0]
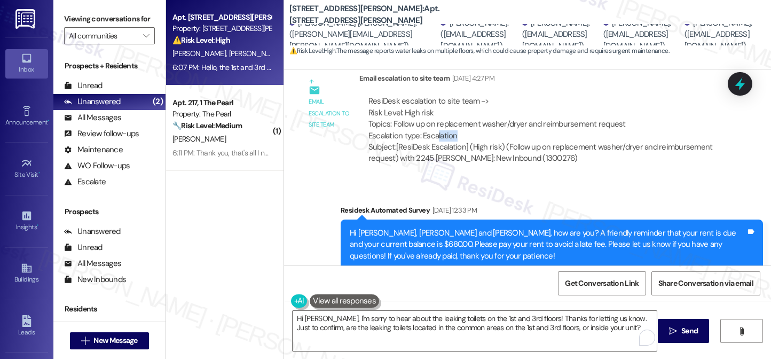
drag, startPoint x: 433, startPoint y: 93, endPoint x: 520, endPoint y: 97, distance: 86.6
click at [520, 96] on div "ResiDesk escalation to site team -> Risk Level: High risk Topics: Follow up on …" at bounding box center [540, 119] width 345 height 46
click at [426, 318] on textarea "Hi [PERSON_NAME], I'm sorry to hear about the leaking toilets on the 1st and 3r…" at bounding box center [475, 331] width 364 height 40
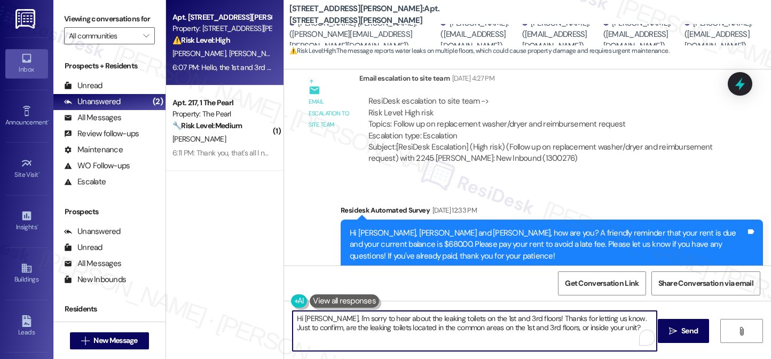
click at [426, 318] on textarea "Hi [PERSON_NAME], I'm sorry to hear about the leaking toilets on the 1st and 3r…" at bounding box center [475, 331] width 364 height 40
click at [592, 325] on textarea "Hi [PERSON_NAME], I'm sorry to hear about the leaking toilets on the 1st and 3r…" at bounding box center [475, 331] width 364 height 40
click at [532, 326] on textarea "Hi [PERSON_NAME], I'm sorry to hear about the leaking toilets on the 1st and 3r…" at bounding box center [475, 331] width 364 height 40
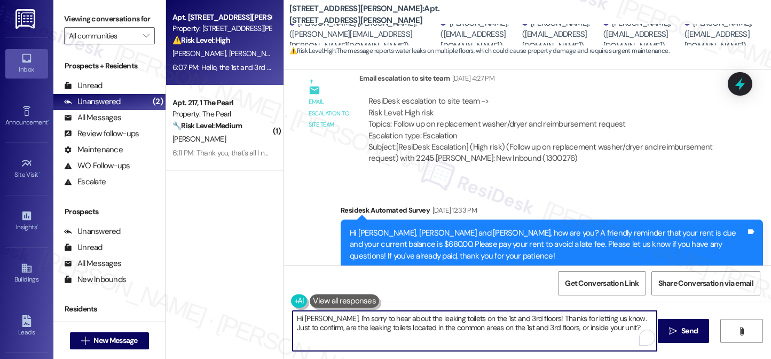
click at [532, 326] on textarea "Hi [PERSON_NAME], I'm sorry to hear about the leaking toilets on the 1st and 3r…" at bounding box center [475, 331] width 364 height 40
click at [607, 326] on textarea "Hi [PERSON_NAME], I'm sorry to hear about the leaking toilets on the 1st and 3r…" at bounding box center [475, 331] width 364 height 40
click at [402, 326] on textarea "Hi [PERSON_NAME], I'm sorry to hear about the leaking toilets on the 1st and 3r…" at bounding box center [475, 331] width 364 height 40
click at [670, 326] on icon "" at bounding box center [673, 331] width 8 height 9
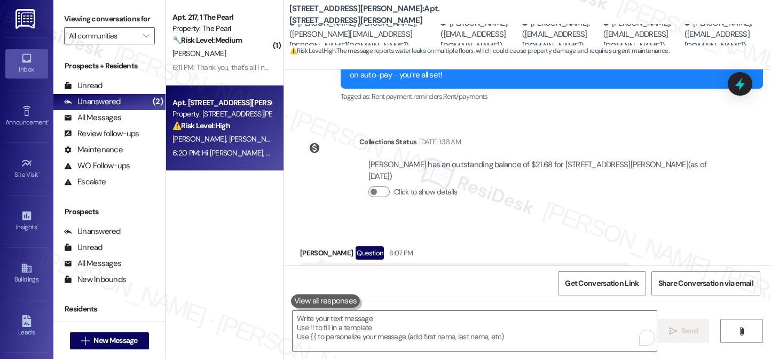
scroll to position [8427, 0]
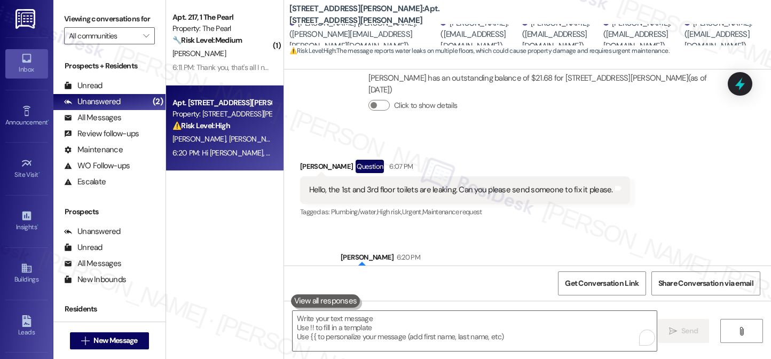
click at [560, 274] on div "Hi [PERSON_NAME], I'm sorry to hear about the leaking toilets on the 1st and 3r…" at bounding box center [548, 285] width 396 height 23
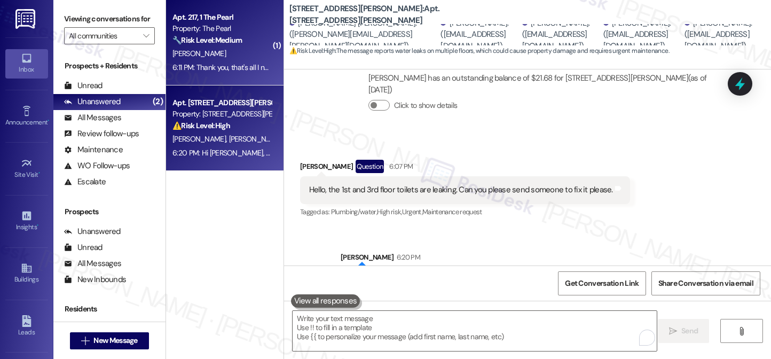
click at [226, 61] on div "6:11 PM: Thank you, that's all I needed 6:11 PM: Thank you, that's all I needed" at bounding box center [221, 67] width 101 height 13
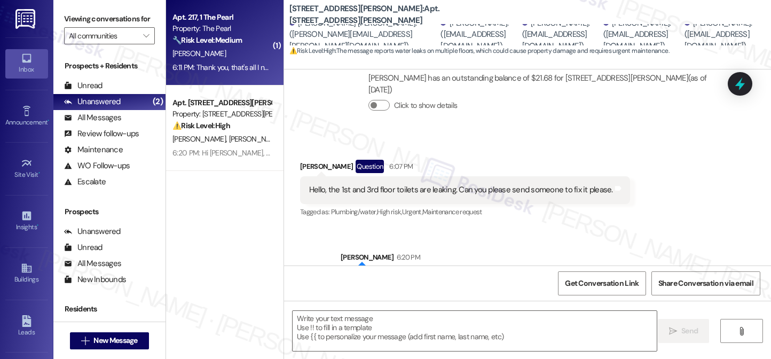
type textarea "Fetching suggested responses. Please feel free to read through the conversation…"
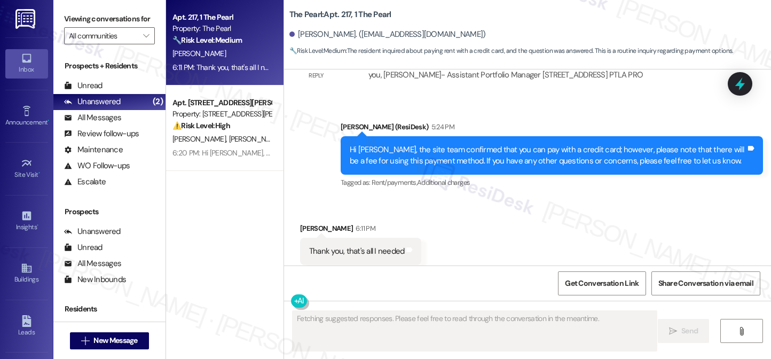
scroll to position [12699, 0]
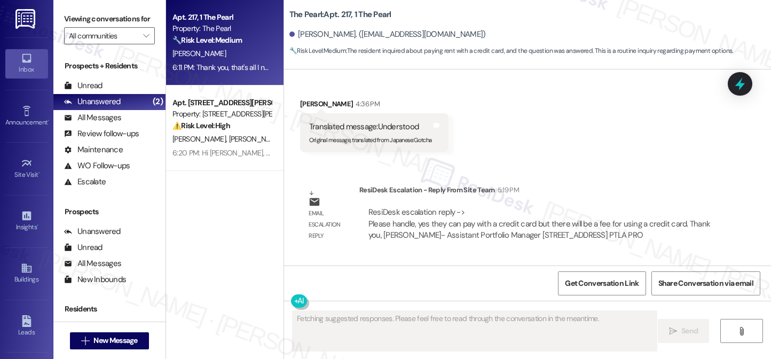
click at [441, 304] on div "Hi [PERSON_NAME], the site team confirmed that you can pay with a credit card; …" at bounding box center [548, 315] width 396 height 23
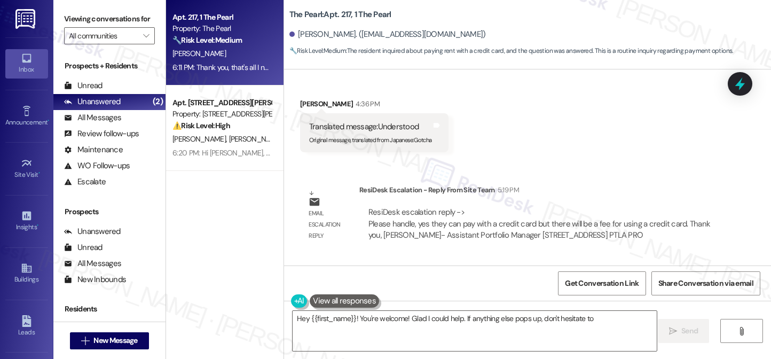
click at [441, 304] on div "Hi [PERSON_NAME], the site team confirmed that you can pay with a credit card; …" at bounding box center [548, 315] width 396 height 23
click at [542, 304] on div "Hi [PERSON_NAME], the site team confirmed that you can pay with a credit card; …" at bounding box center [548, 315] width 396 height 23
click at [618, 304] on div "Hi [PERSON_NAME], the site team confirmed that you can pay with a credit card; …" at bounding box center [548, 315] width 396 height 23
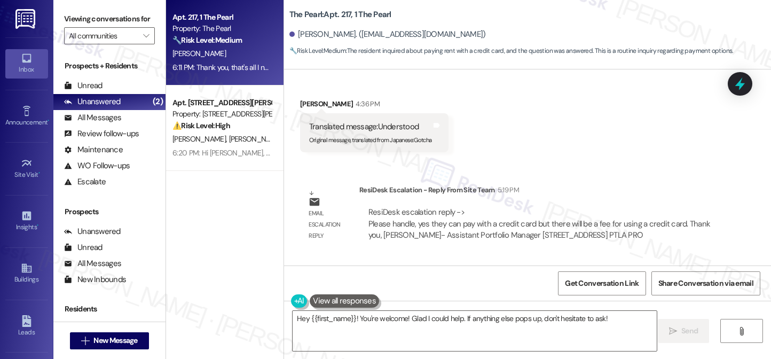
click at [619, 304] on div "Hi [PERSON_NAME], the site team confirmed that you can pay with a credit card; …" at bounding box center [548, 315] width 396 height 23
click at [597, 304] on div "Hi [PERSON_NAME], the site team confirmed that you can pay with a credit card; …" at bounding box center [548, 315] width 396 height 23
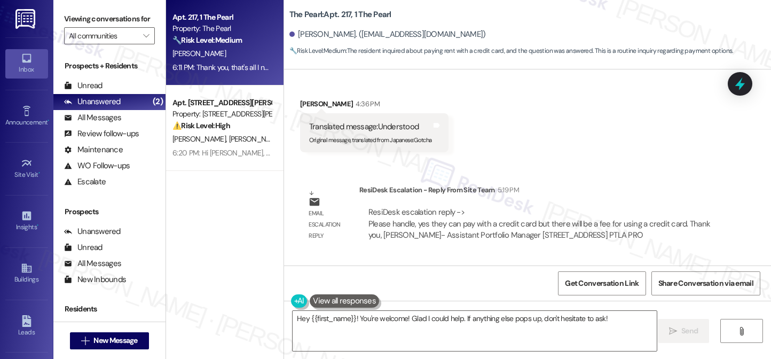
click at [529, 304] on div "Hi [PERSON_NAME], the site team confirmed that you can pay with a credit card; …" at bounding box center [548, 315] width 396 height 23
click at [493, 304] on div "Hi [PERSON_NAME], the site team confirmed that you can pay with a credit card; …" at bounding box center [548, 315] width 396 height 23
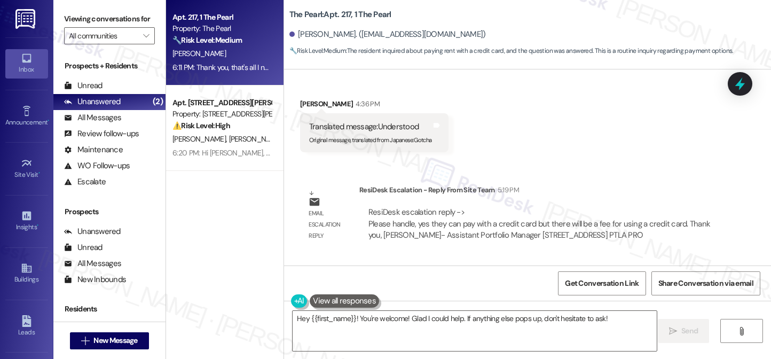
click at [493, 304] on div "Hi [PERSON_NAME], the site team confirmed that you can pay with a credit card; …" at bounding box center [548, 315] width 396 height 23
click at [566, 304] on div "Hi [PERSON_NAME], the site team confirmed that you can pay with a credit card; …" at bounding box center [548, 315] width 396 height 23
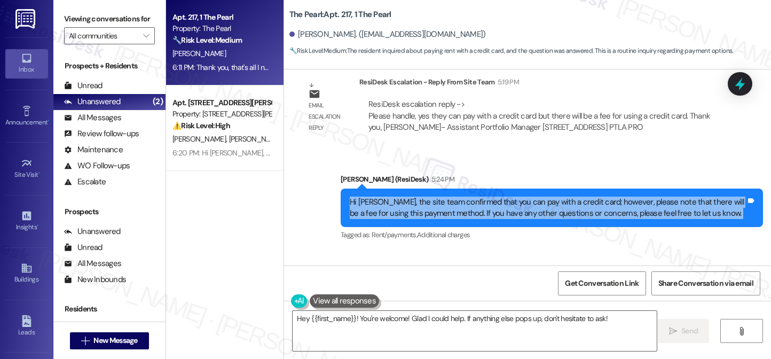
scroll to position [12860, 0]
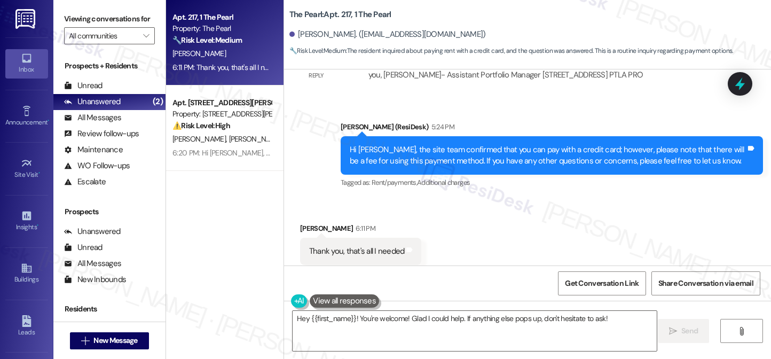
click at [356, 246] on div "Thank you, that's all I needed" at bounding box center [357, 251] width 96 height 11
click at [400, 317] on textarea "Hey {{first_name}}! You're welcome! Glad I could help. If anything else pops up…" at bounding box center [475, 331] width 364 height 40
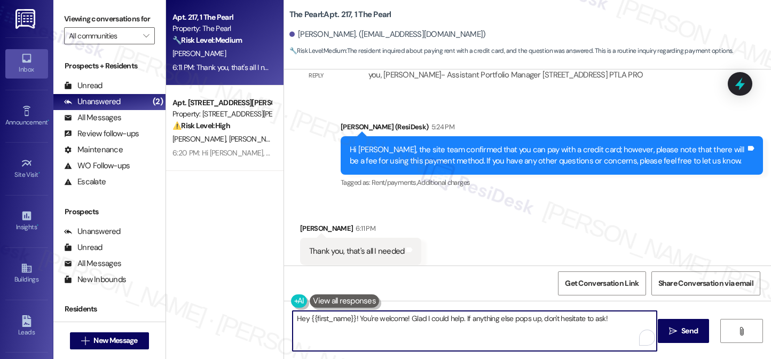
click at [400, 317] on textarea "Hey {{first_name}}! You're welcome! Glad I could help. If anything else pops up…" at bounding box center [475, 331] width 364 height 40
click at [387, 326] on textarea "Hey {{first_name}}! You're welcome! Glad I could help. If anything else pops up…" at bounding box center [475, 331] width 364 height 40
drag, startPoint x: 354, startPoint y: 319, endPoint x: 223, endPoint y: 313, distance: 130.9
click at [223, 313] on div "Apt. 217, 1 The Pearl Property: The Pearl 🔧 Risk Level: Medium The resident inq…" at bounding box center [468, 179] width 605 height 359
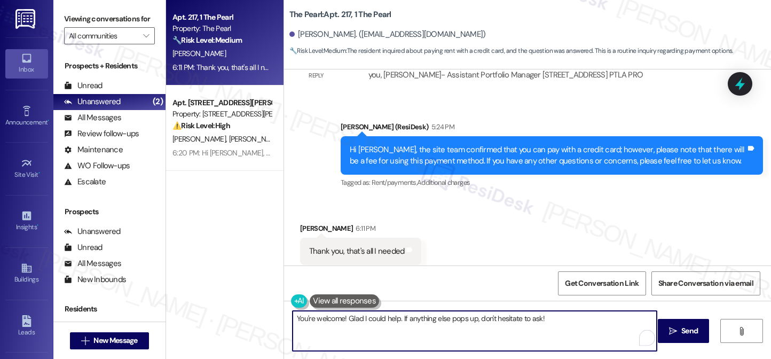
click at [572, 319] on textarea "You're welcome! Glad I could help. If anything else pops up, don't hesitate to …" at bounding box center [475, 331] width 364 height 40
type textarea "You're welcome! Glad I could help. If anything else pops up, don't hesitate to …"
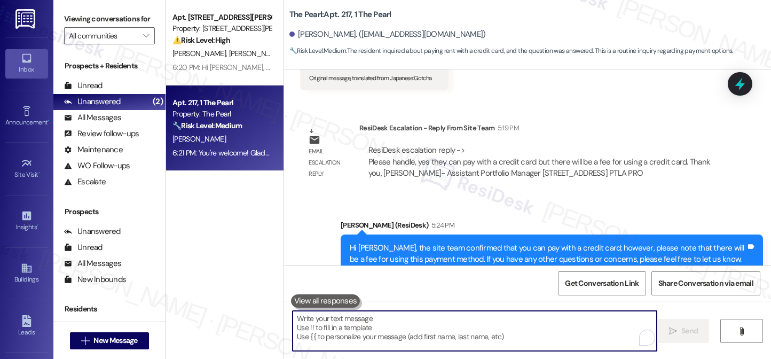
scroll to position [12934, 0]
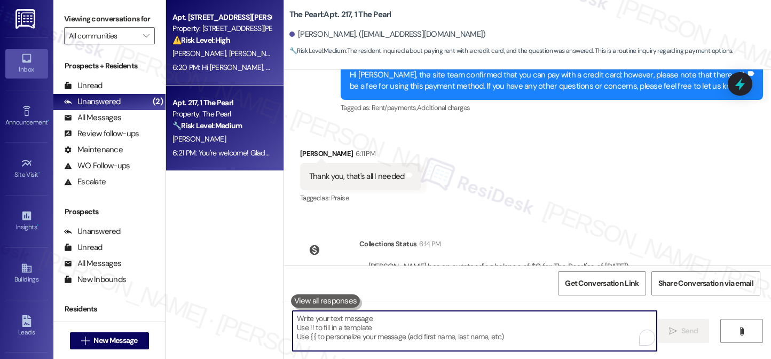
click at [264, 47] on div "[PERSON_NAME] [PERSON_NAME] [PERSON_NAME] [PERSON_NAME] [PERSON_NAME]" at bounding box center [221, 53] width 101 height 13
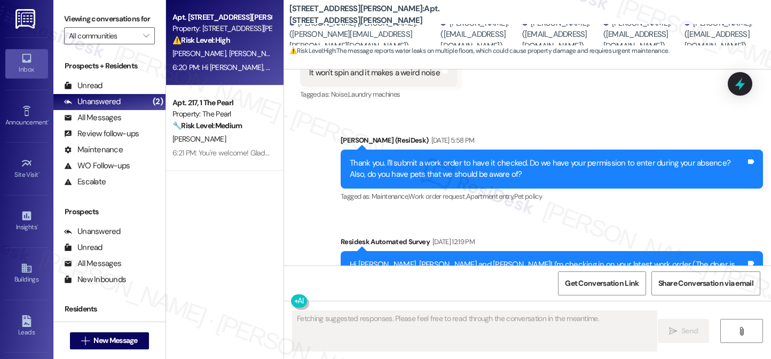
scroll to position [8340, 0]
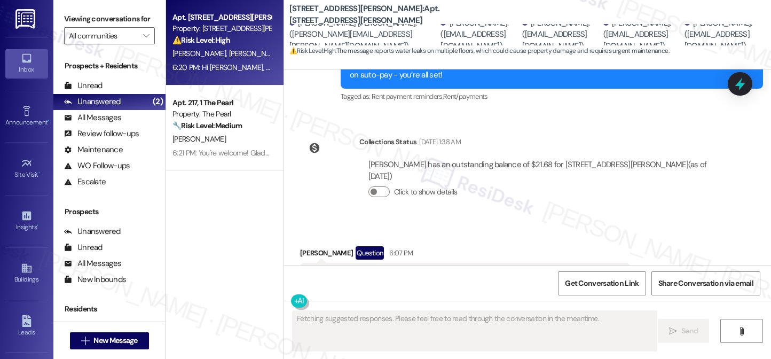
click at [62, 12] on div "Viewing conversations for All communities " at bounding box center [109, 27] width 112 height 55
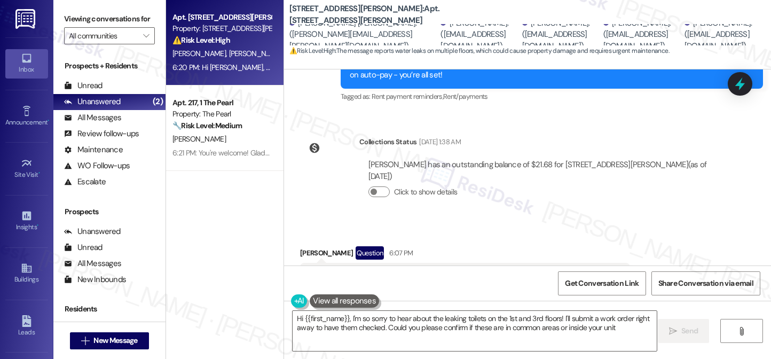
type textarea "Hi {{first_name}}, I'm so sorry to hear about the leaking toilets on the 1st an…"
click at [89, 11] on label "Viewing conversations for" at bounding box center [109, 19] width 91 height 17
click at [547, 165] on div "Collections Status [DATE] 1:38 AM [PERSON_NAME] has an outstanding balance of $…" at bounding box center [511, 174] width 438 height 93
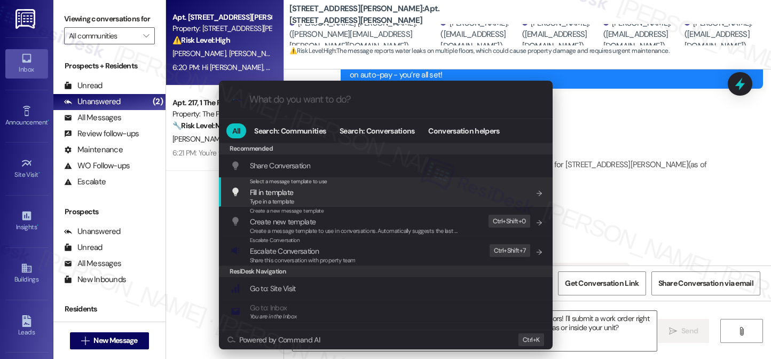
click at [701, 151] on div ".cls-1{fill:#0a055f;}.cls-2{fill:#0cc4c4;} resideskLogoBlueOrange All Search: C…" at bounding box center [385, 179] width 771 height 359
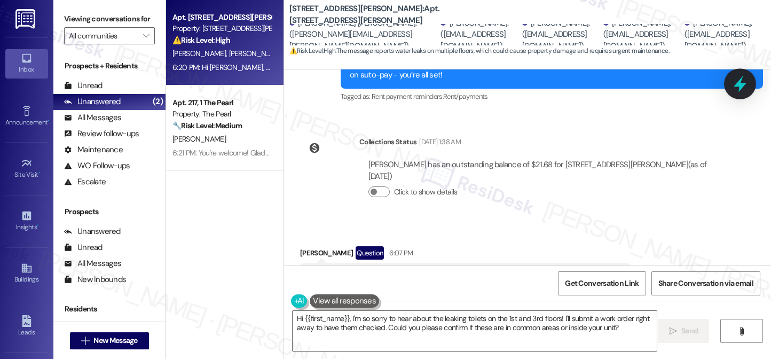
click at [701, 82] on icon at bounding box center [740, 84] width 18 height 18
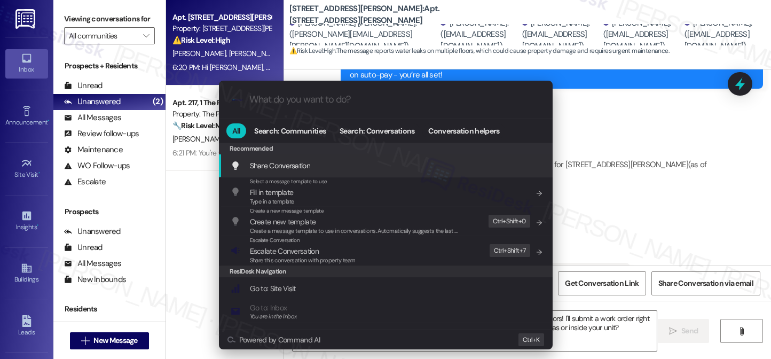
click at [632, 163] on div ".cls-1{fill:#0a055f;}.cls-2{fill:#0cc4c4;} resideskLogoBlueOrange All Search: C…" at bounding box center [385, 179] width 771 height 359
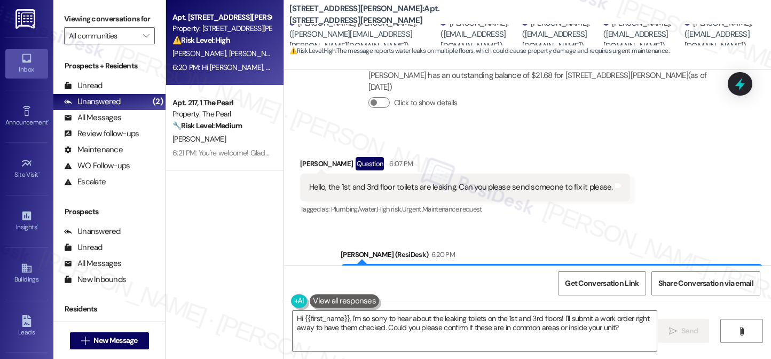
scroll to position [8443, 0]
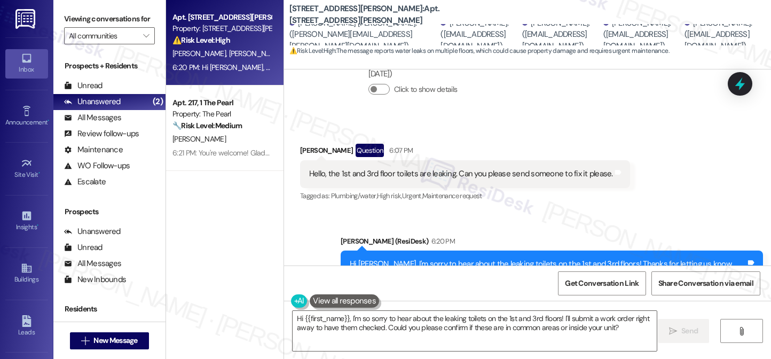
click at [413, 258] on div "Hi [PERSON_NAME], I'm sorry to hear about the leaking toilets on the 1st and 3r…" at bounding box center [548, 269] width 396 height 23
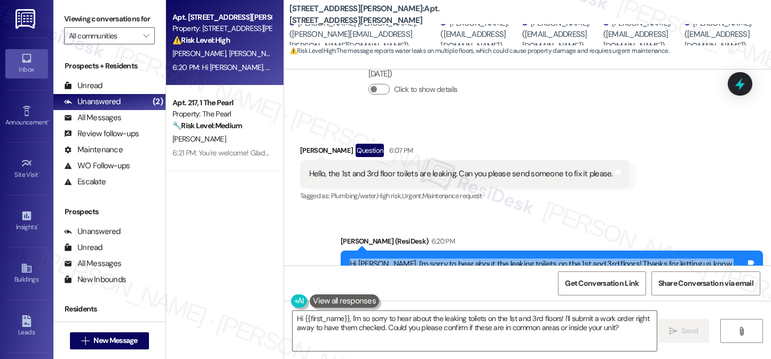
click at [413, 258] on div "Hi [PERSON_NAME], I'm sorry to hear about the leaking toilets on the 1st and 3r…" at bounding box center [548, 269] width 396 height 23
click at [563, 258] on div "Hi [PERSON_NAME], I'm sorry to hear about the leaking toilets on the 1st and 3r…" at bounding box center [548, 269] width 396 height 23
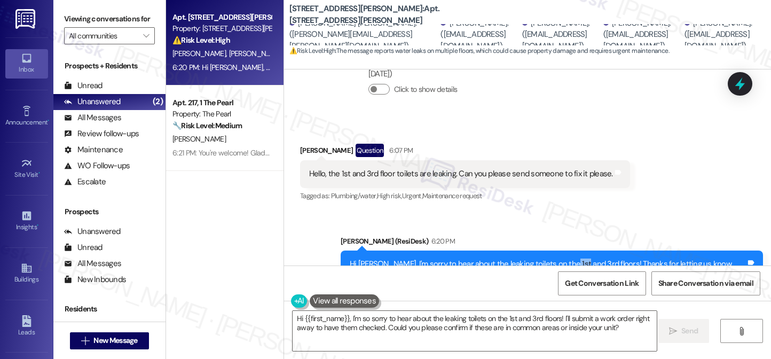
click at [563, 258] on div "Hi [PERSON_NAME], I'm sorry to hear about the leaking toilets on the 1st and 3r…" at bounding box center [548, 269] width 396 height 23
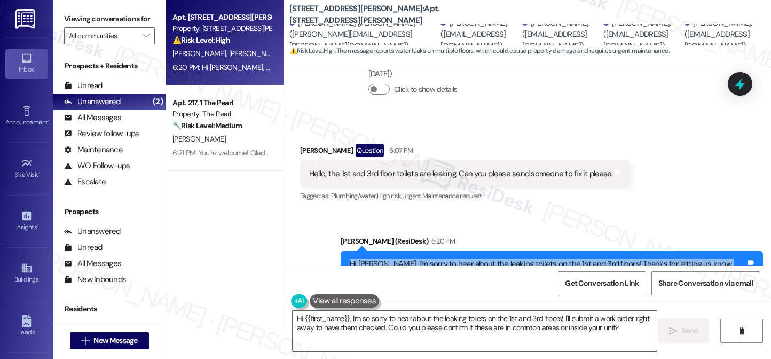
click at [563, 258] on div "Hi [PERSON_NAME], I'm sorry to hear about the leaking toilets on the 1st and 3r…" at bounding box center [548, 269] width 396 height 23
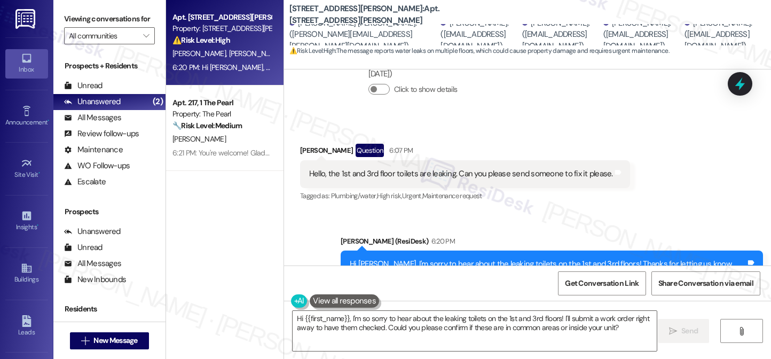
click at [639, 235] on div "[PERSON_NAME] (ResiDesk) 6:20 PM" at bounding box center [552, 242] width 422 height 15
click at [514, 250] on div "Hi [PERSON_NAME], I'm sorry to hear about the leaking toilets on the 1st and 3r…" at bounding box center [552, 269] width 422 height 39
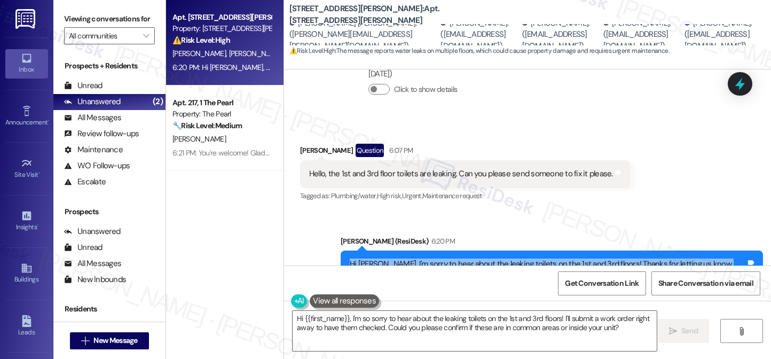
click at [514, 250] on div "Hi [PERSON_NAME], I'm sorry to hear about the leaking toilets on the 1st and 3r…" at bounding box center [552, 269] width 422 height 39
click at [537, 258] on div "Hi [PERSON_NAME], I'm sorry to hear about the leaking toilets on the 1st and 3r…" at bounding box center [548, 269] width 396 height 23
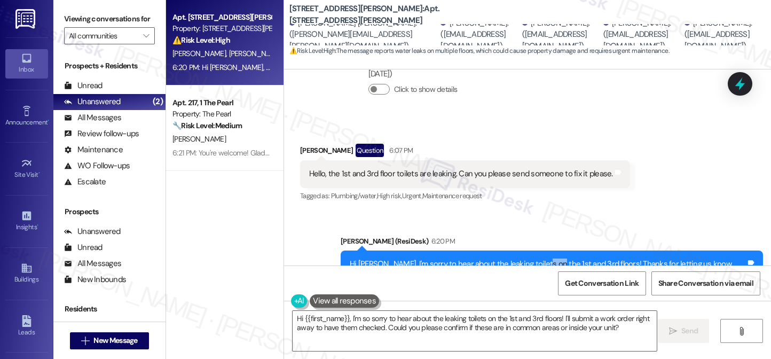
click at [537, 258] on div "Hi [PERSON_NAME], I'm sorry to hear about the leaking toilets on the 1st and 3r…" at bounding box center [548, 269] width 396 height 23
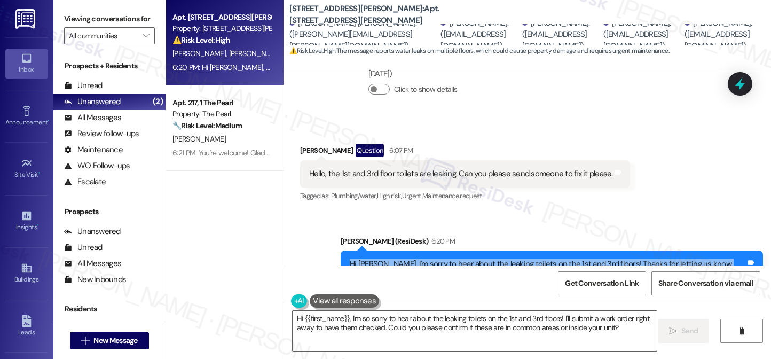
click at [537, 258] on div "Hi [PERSON_NAME], I'm sorry to hear about the leaking toilets on the 1st and 3r…" at bounding box center [548, 269] width 396 height 23
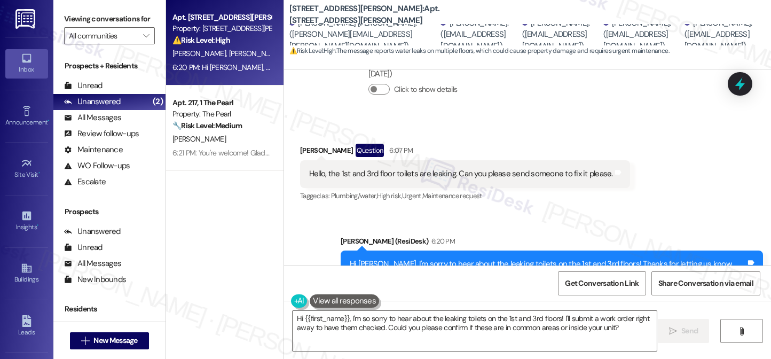
click at [660, 211] on div "Sent via SMS [PERSON_NAME] (ResiDesk) 6:20 PM Hi [PERSON_NAME], I'm sorry to he…" at bounding box center [527, 261] width 487 height 101
click at [493, 258] on div "Hi [PERSON_NAME], I'm sorry to hear about the leaking toilets on the 1st and 3r…" at bounding box center [548, 269] width 396 height 23
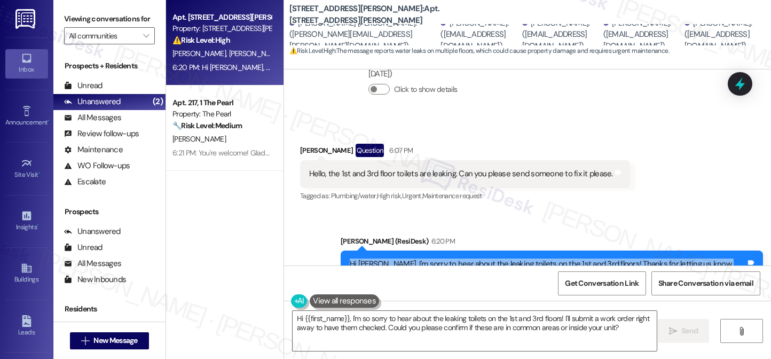
click at [493, 258] on div "Hi [PERSON_NAME], I'm sorry to hear about the leaking toilets on the 1st and 3r…" at bounding box center [548, 269] width 396 height 23
click at [615, 258] on div "Hi [PERSON_NAME], I'm sorry to hear about the leaking toilets on the 1st and 3r…" at bounding box center [548, 269] width 396 height 23
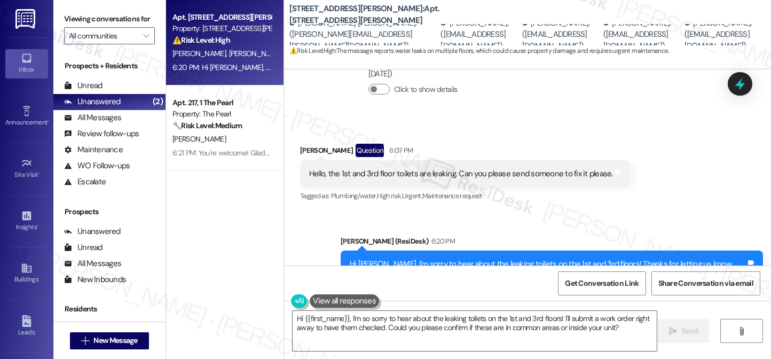
click at [615, 258] on div "Hi [PERSON_NAME], I'm sorry to hear about the leaking toilets on the 1st and 3r…" at bounding box center [548, 269] width 396 height 23
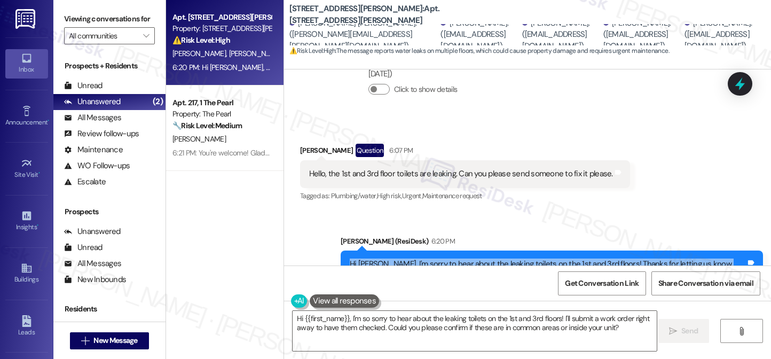
click at [615, 258] on div "Hi [PERSON_NAME], I'm sorry to hear about the leaking toilets on the 1st and 3r…" at bounding box center [548, 269] width 396 height 23
click at [630, 258] on div "Hi [PERSON_NAME], I'm sorry to hear about the leaking toilets on the 1st and 3r…" at bounding box center [548, 269] width 396 height 23
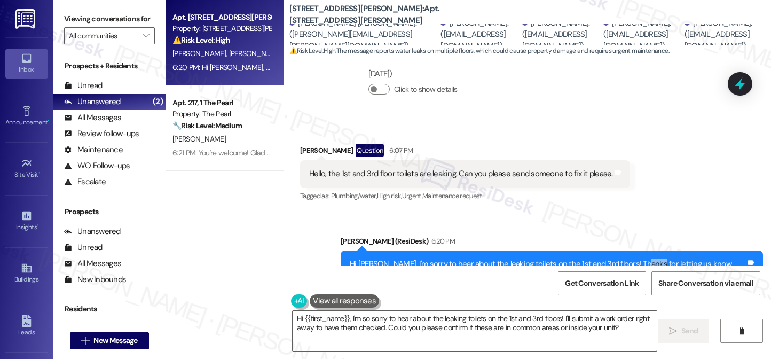
click at [630, 258] on div "Hi [PERSON_NAME], I'm sorry to hear about the leaking toilets on the 1st and 3r…" at bounding box center [548, 269] width 396 height 23
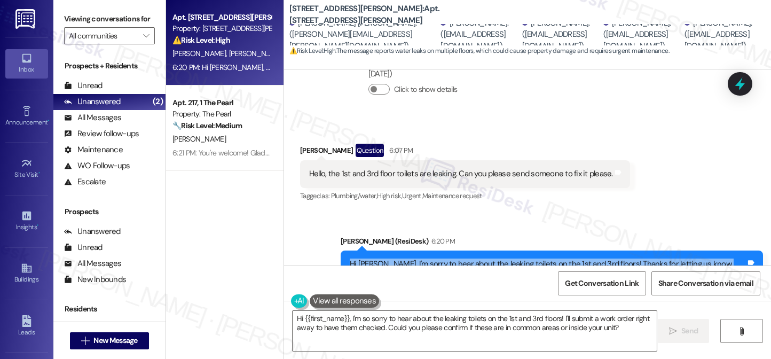
click at [630, 258] on div "Hi [PERSON_NAME], I'm sorry to hear about the leaking toilets on the 1st and 3r…" at bounding box center [548, 269] width 396 height 23
click at [504, 258] on div "Hi [PERSON_NAME], I'm sorry to hear about the leaking toilets on the 1st and 3r…" at bounding box center [548, 269] width 396 height 23
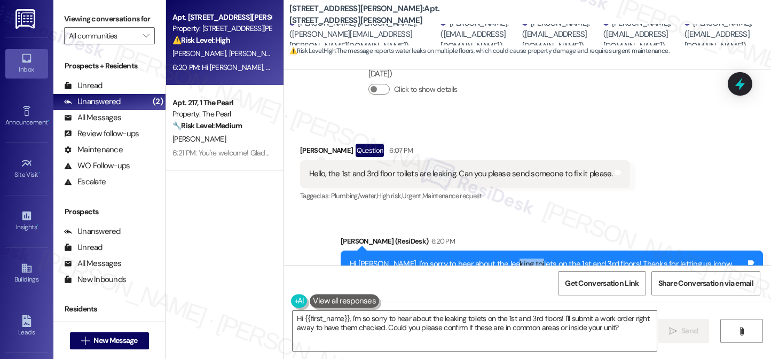
click at [504, 258] on div "Hi [PERSON_NAME], I'm sorry to hear about the leaking toilets on the 1st and 3r…" at bounding box center [548, 269] width 396 height 23
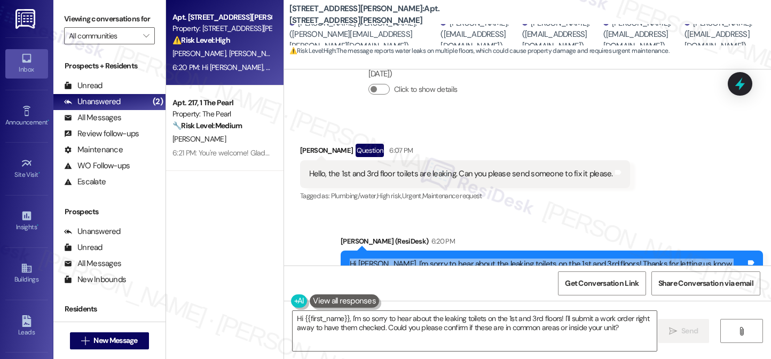
click at [504, 258] on div "Hi [PERSON_NAME], I'm sorry to hear about the leaking toilets on the 1st and 3r…" at bounding box center [548, 269] width 396 height 23
click at [501, 258] on div "Hi [PERSON_NAME], I'm sorry to hear about the leaking toilets on the 1st and 3r…" at bounding box center [548, 269] width 396 height 23
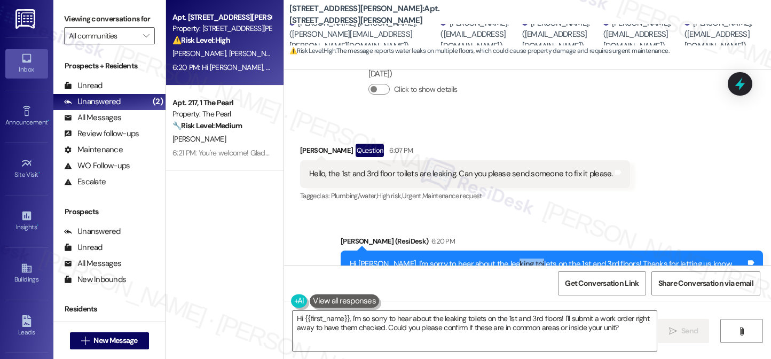
click at [501, 258] on div "Hi [PERSON_NAME], I'm sorry to hear about the leaking toilets on the 1st and 3r…" at bounding box center [548, 269] width 396 height 23
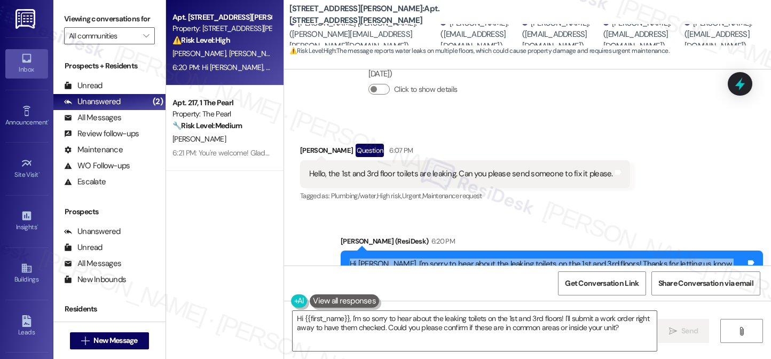
click at [501, 258] on div "Hi [PERSON_NAME], I'm sorry to hear about the leaking toilets on the 1st and 3r…" at bounding box center [548, 269] width 396 height 23
